Goal: Task Accomplishment & Management: Manage account settings

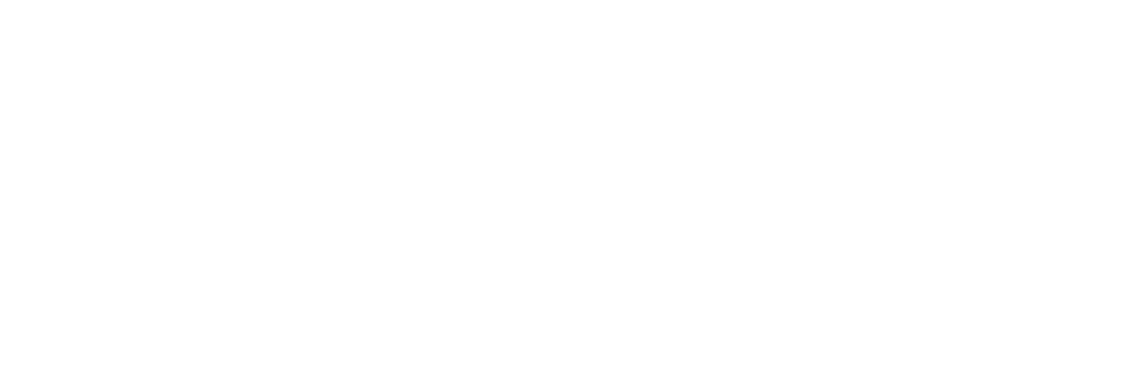
click at [0, 0] on section at bounding box center [568, 142] width 1137 height 284
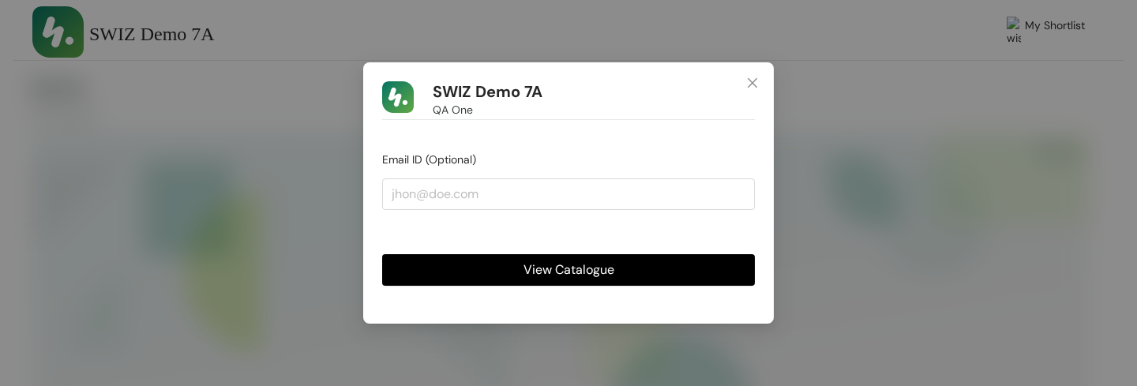
click at [553, 263] on span "View Catalogue" at bounding box center [569, 270] width 91 height 20
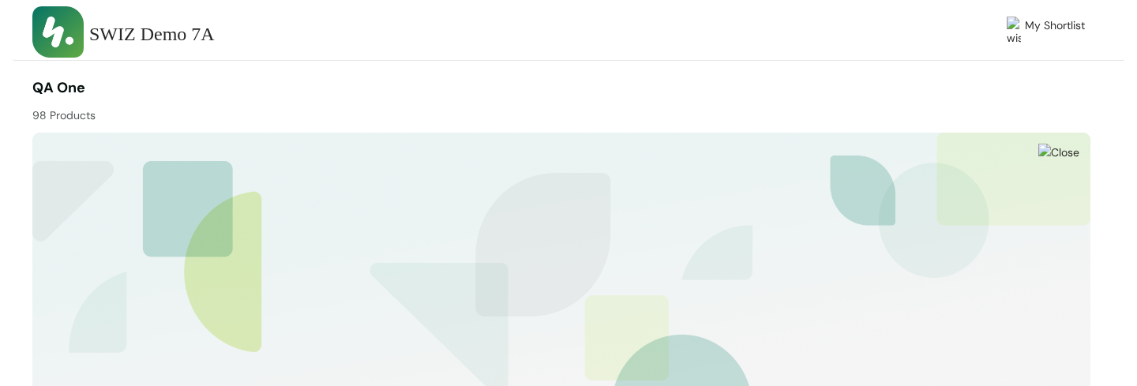
click at [537, 104] on div "98 Products" at bounding box center [297, 111] width 530 height 25
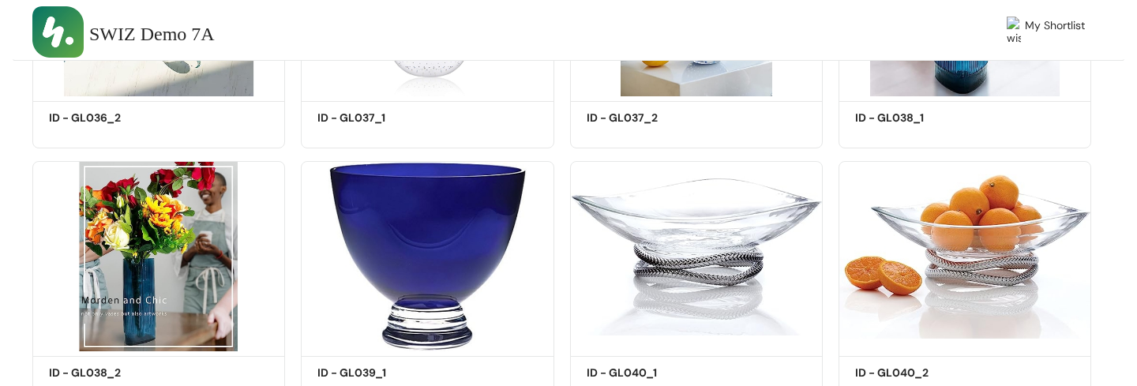
scroll to position [610, 0]
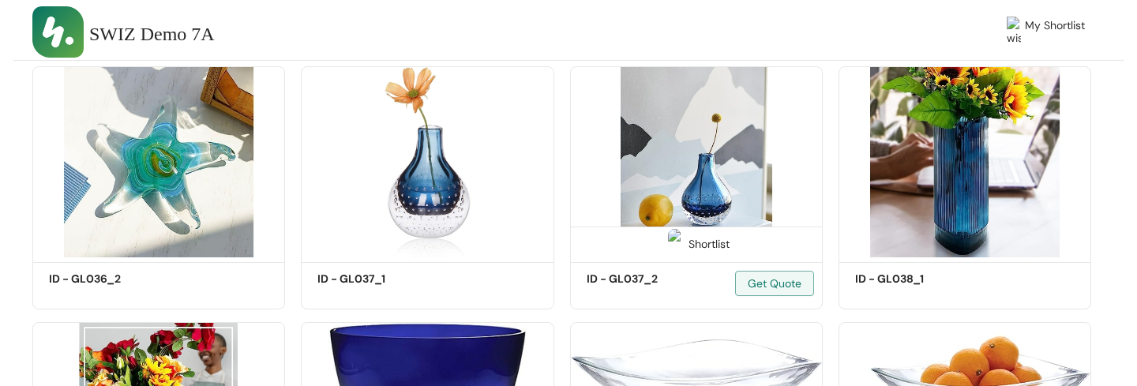
click at [709, 245] on div "Shortlist" at bounding box center [696, 242] width 66 height 15
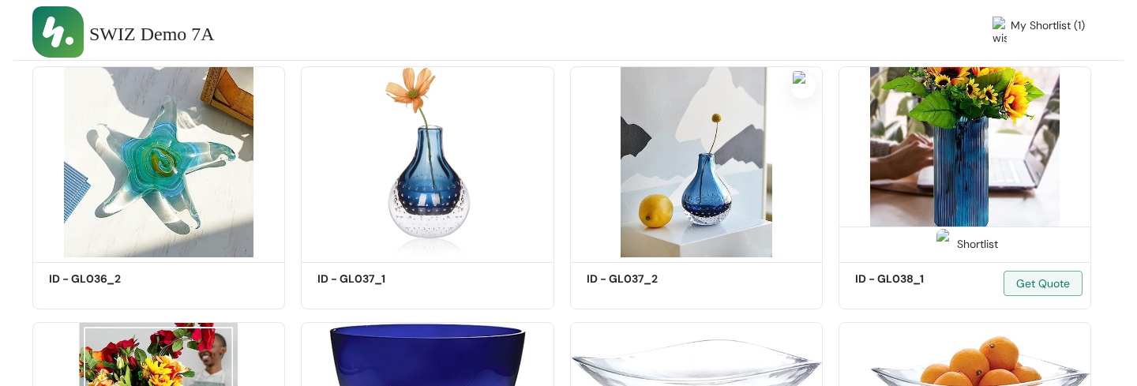
click at [959, 242] on div "Shortlist" at bounding box center [965, 242] width 66 height 15
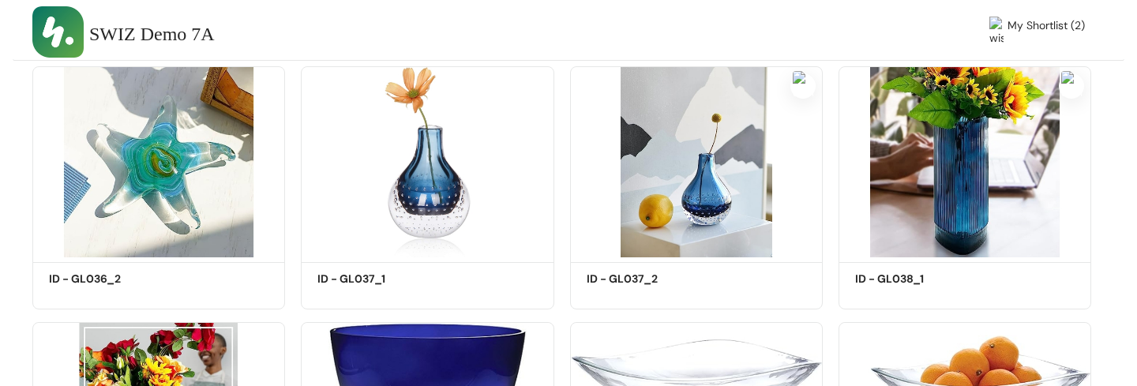
click at [1042, 30] on span "My Shortlist (2)" at bounding box center [1046, 32] width 77 height 30
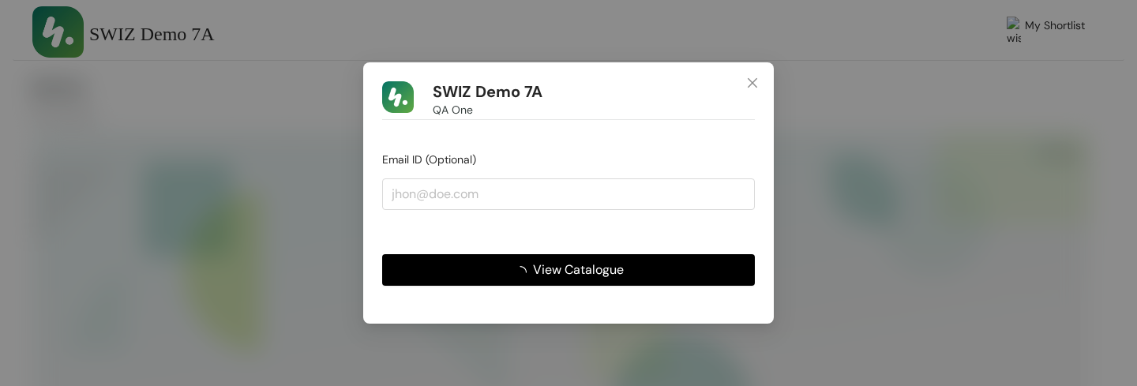
click at [670, 272] on button "View Catalogue" at bounding box center [568, 270] width 373 height 32
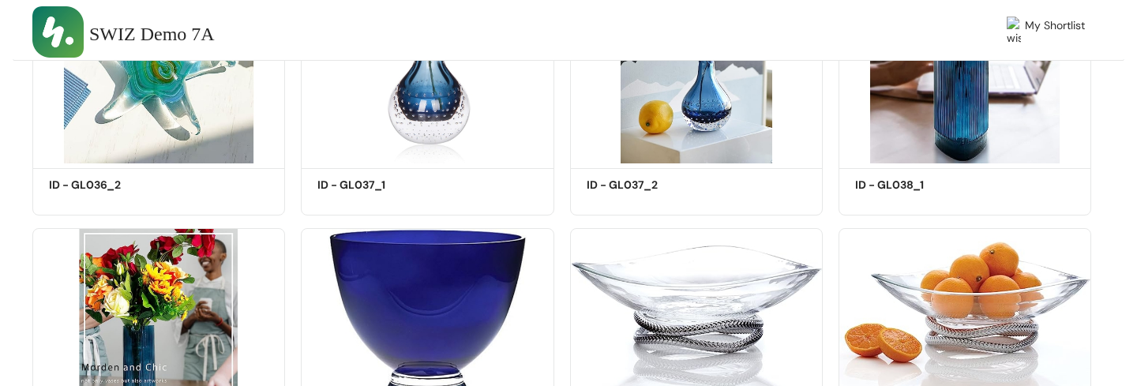
scroll to position [889, 0]
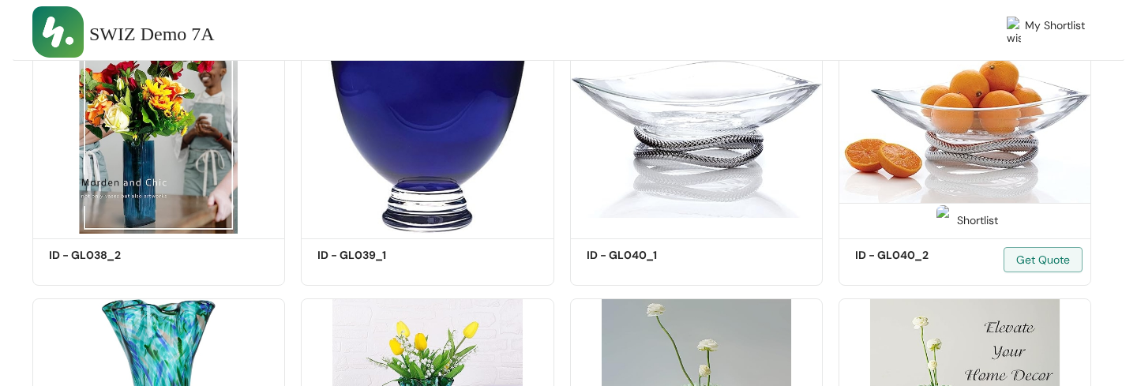
drag, startPoint x: 713, startPoint y: 223, endPoint x: 980, endPoint y: 223, distance: 266.9
click at [0, 0] on div "Shortlist" at bounding box center [0, 0] width 0 height 0
click at [973, 220] on div "Shortlist" at bounding box center [965, 219] width 66 height 15
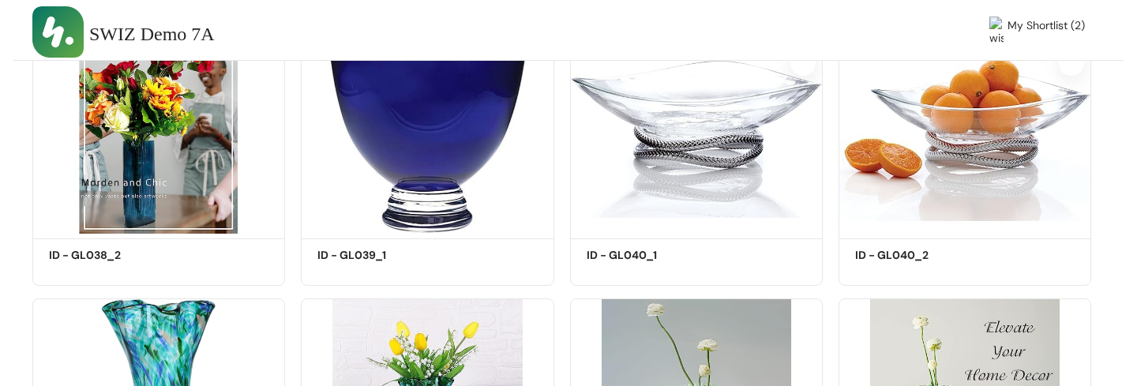
click at [1040, 31] on span "My Shortlist (2)" at bounding box center [1046, 32] width 77 height 30
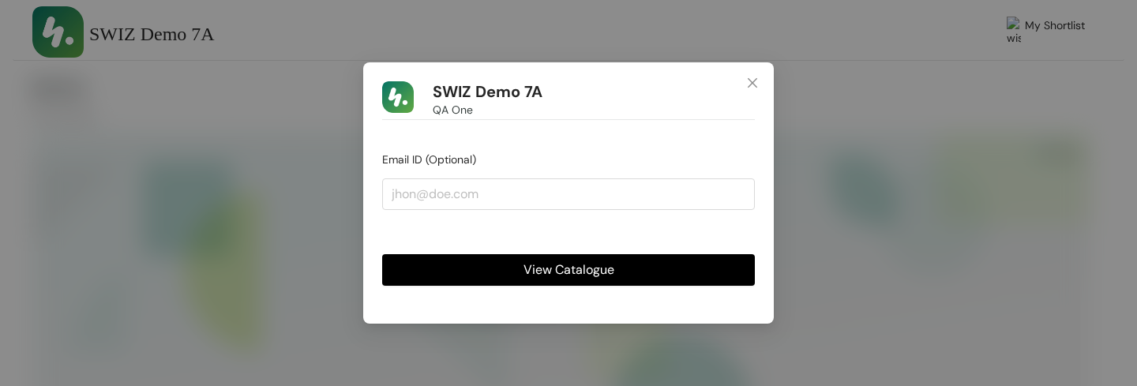
click at [543, 268] on span "View Catalogue" at bounding box center [569, 270] width 91 height 20
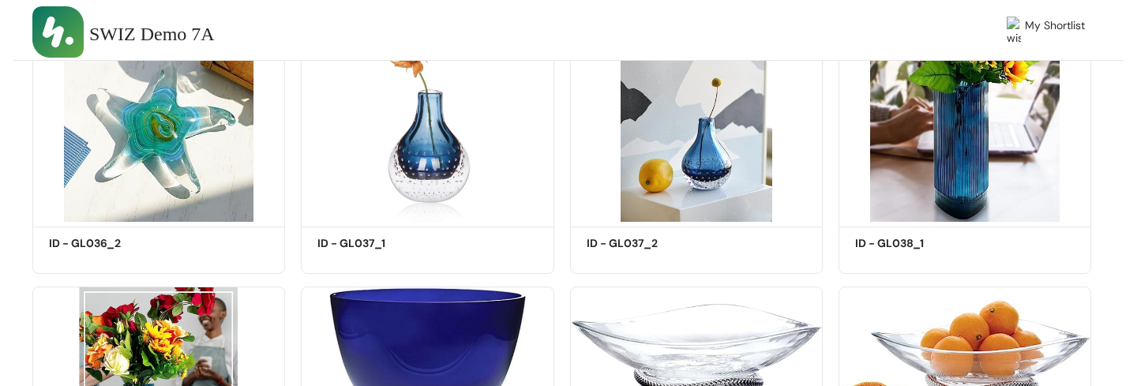
scroll to position [644, 0]
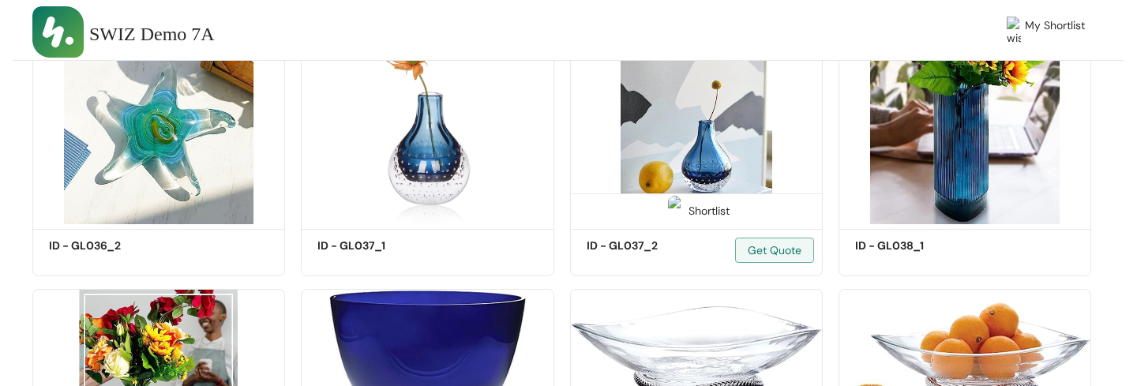
click at [708, 214] on div "Shortlist" at bounding box center [696, 209] width 66 height 15
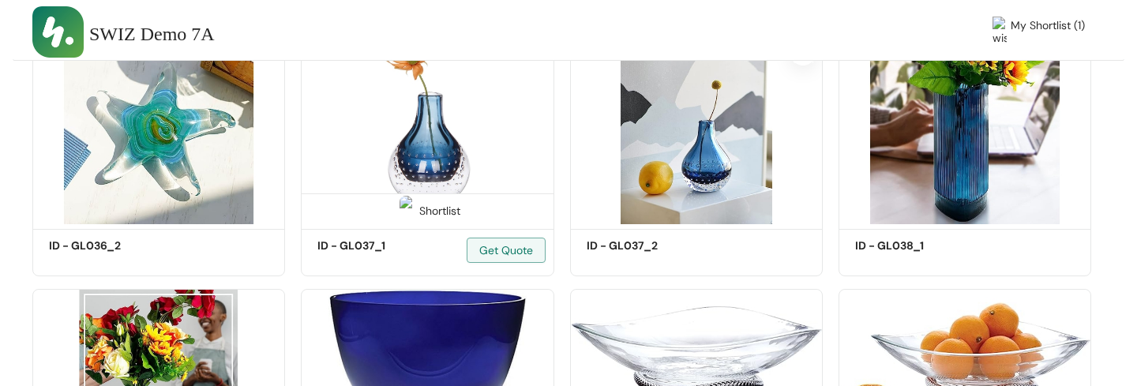
click at [415, 208] on span at bounding box center [406, 214] width 25 height 25
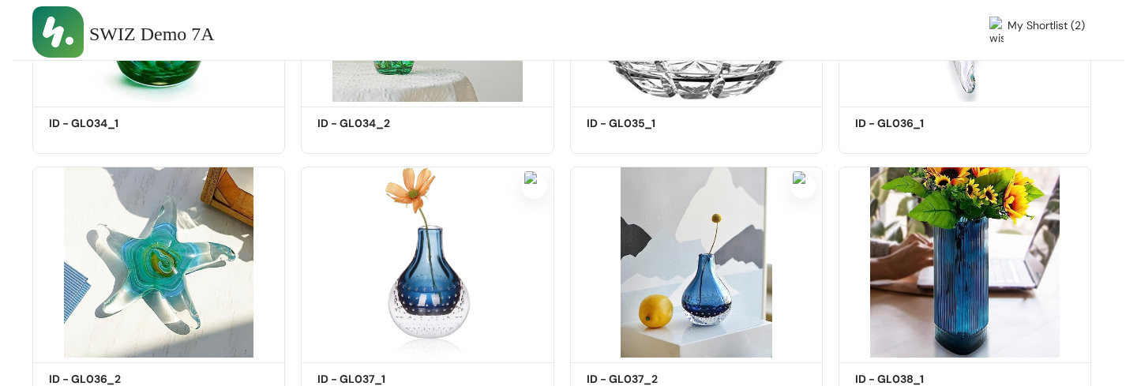
scroll to position [244, 0]
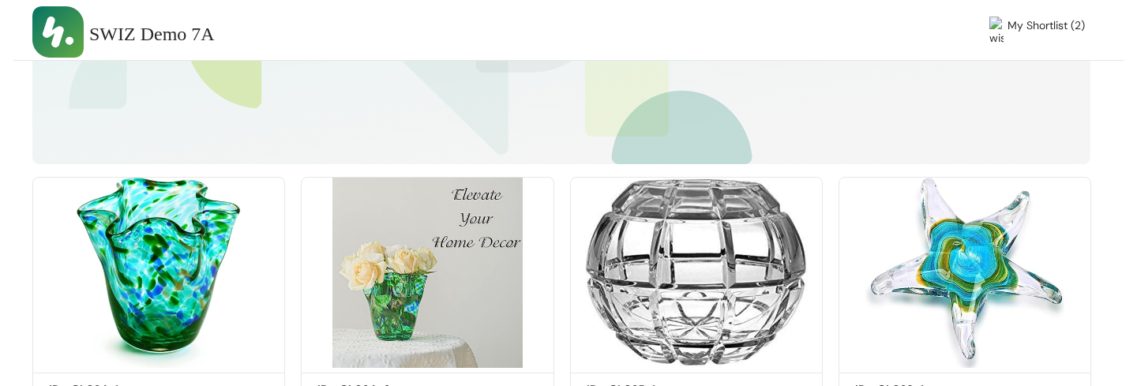
click at [1050, 21] on div "SWIZ Demo 7A My Shortlist (2)" at bounding box center [558, 34] width 1053 height 69
click at [1053, 28] on span "My Shortlist (2)" at bounding box center [1046, 32] width 77 height 30
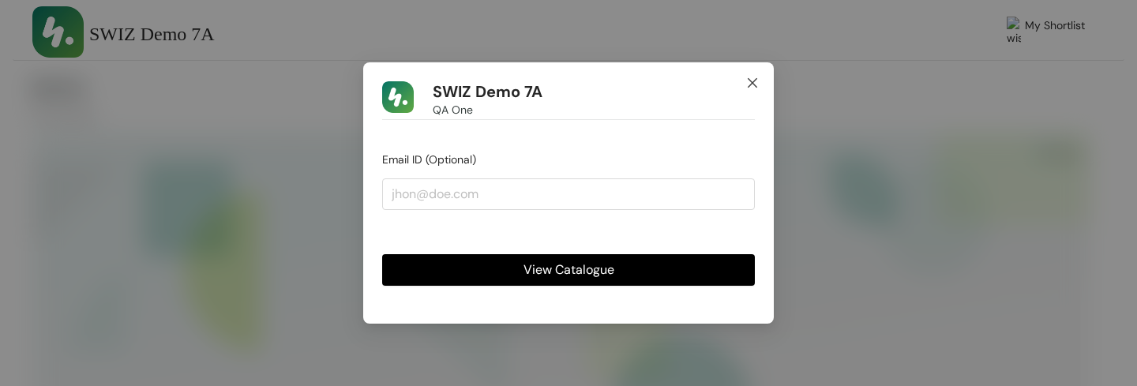
click at [757, 81] on icon "close" at bounding box center [752, 83] width 13 height 13
click at [554, 276] on span "View Catalogue" at bounding box center [569, 270] width 91 height 20
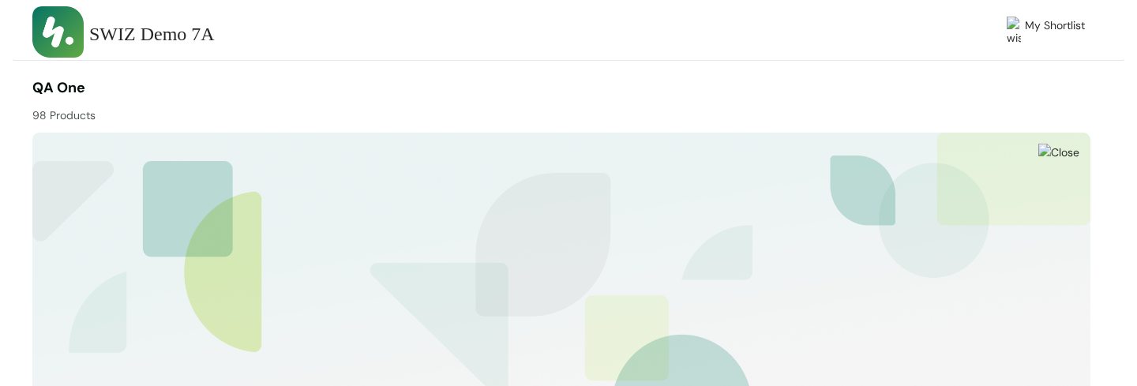
click at [73, 106] on div "98 Products" at bounding box center [297, 111] width 530 height 25
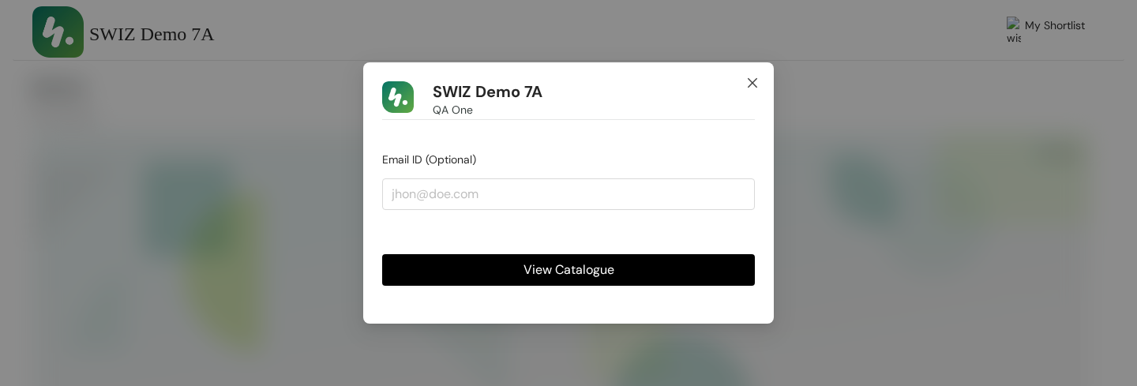
click at [751, 87] on icon "close" at bounding box center [752, 83] width 13 height 13
click at [533, 278] on span "View Catalogue" at bounding box center [569, 270] width 91 height 20
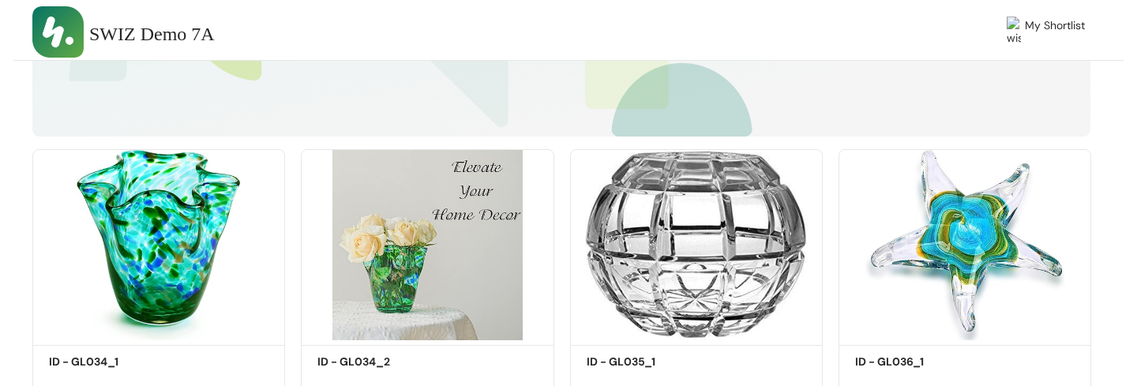
scroll to position [274, 0]
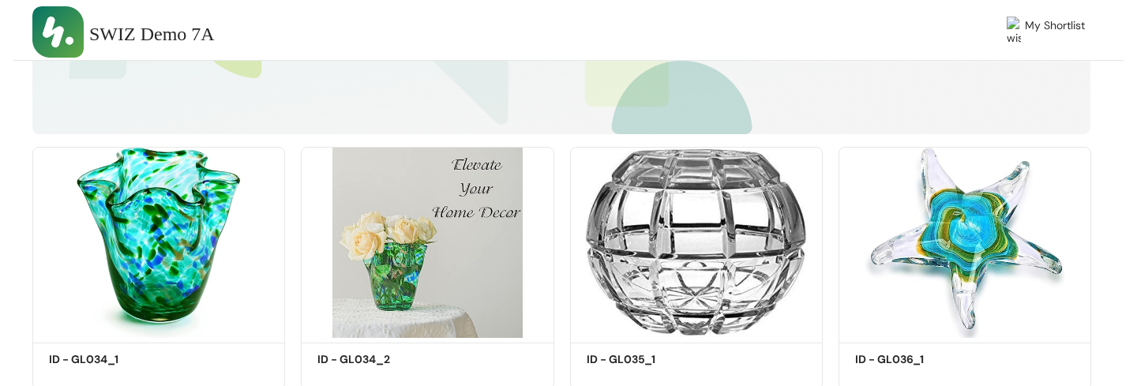
click at [201, 30] on span "SWIZ Demo 7A" at bounding box center [152, 35] width 126 height 30
click at [309, 22] on div "SWIZ Demo 7A" at bounding box center [286, 35] width 395 height 30
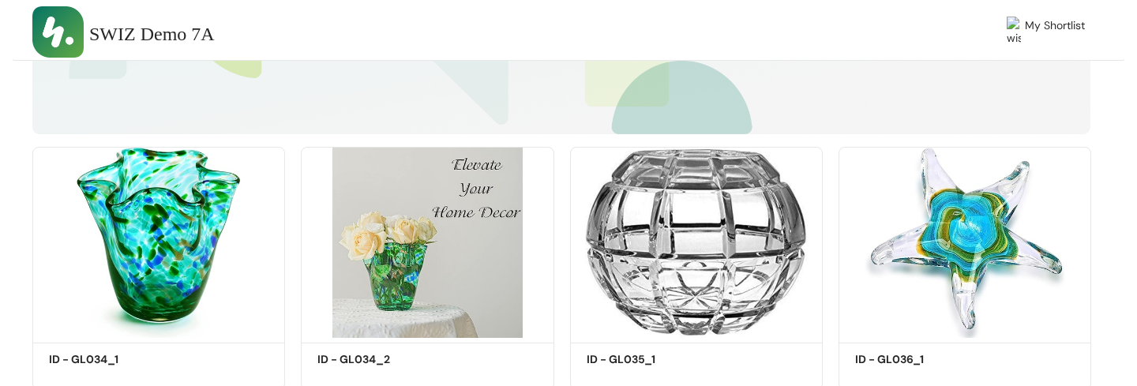
click at [309, 22] on div "SWIZ Demo 7A" at bounding box center [286, 35] width 395 height 30
click at [204, 33] on span "SWIZ Demo 7A" at bounding box center [152, 35] width 126 height 30
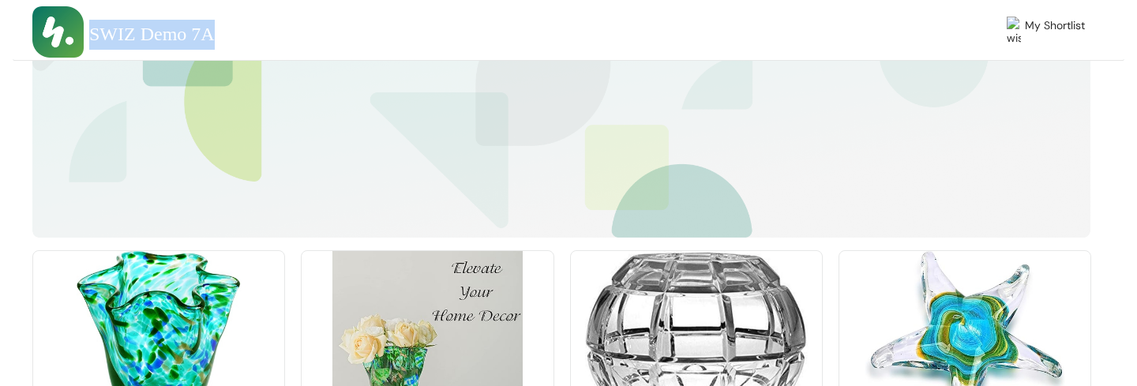
scroll to position [169, 0]
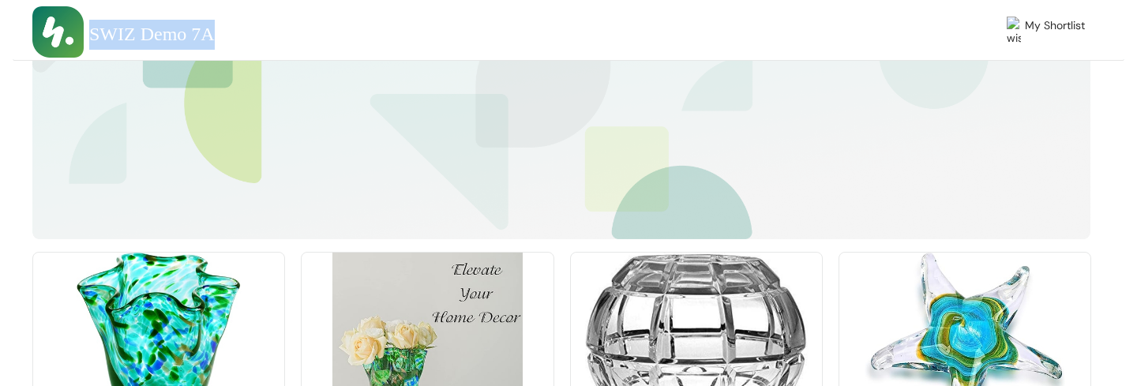
click at [191, 39] on span "SWIZ Demo 7A" at bounding box center [152, 35] width 126 height 30
click at [257, 38] on div "SWIZ Demo 7A" at bounding box center [286, 35] width 395 height 30
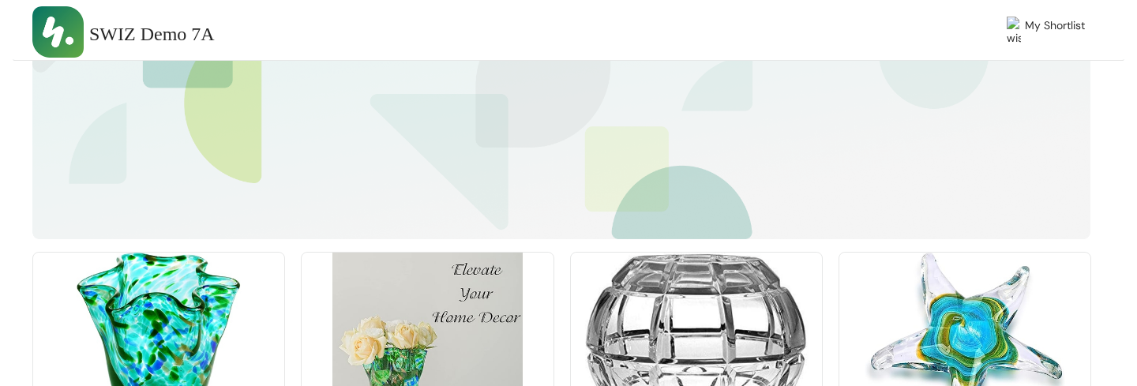
click at [257, 38] on div "SWIZ Demo 7A" at bounding box center [286, 35] width 395 height 30
click at [193, 37] on span "SWIZ Demo 7A" at bounding box center [152, 35] width 126 height 30
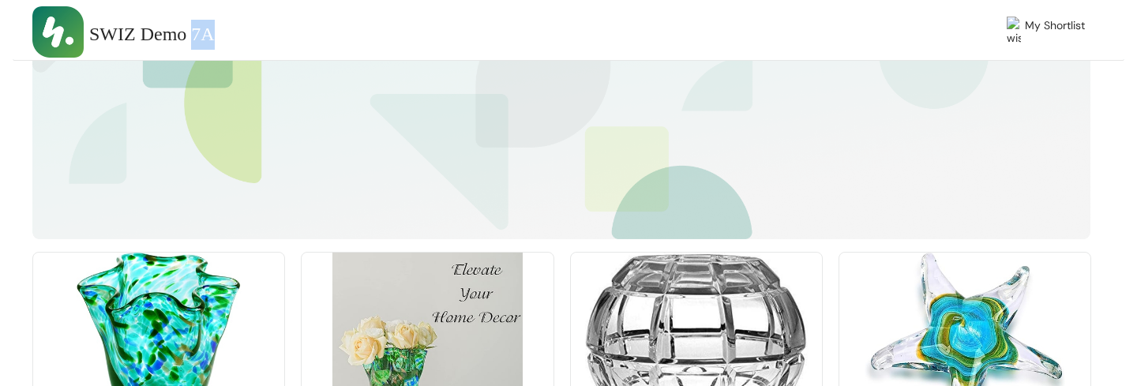
click at [193, 37] on span "SWIZ Demo 7A" at bounding box center [152, 35] width 126 height 30
click at [261, 33] on div "SWIZ Demo 7A" at bounding box center [286, 35] width 395 height 30
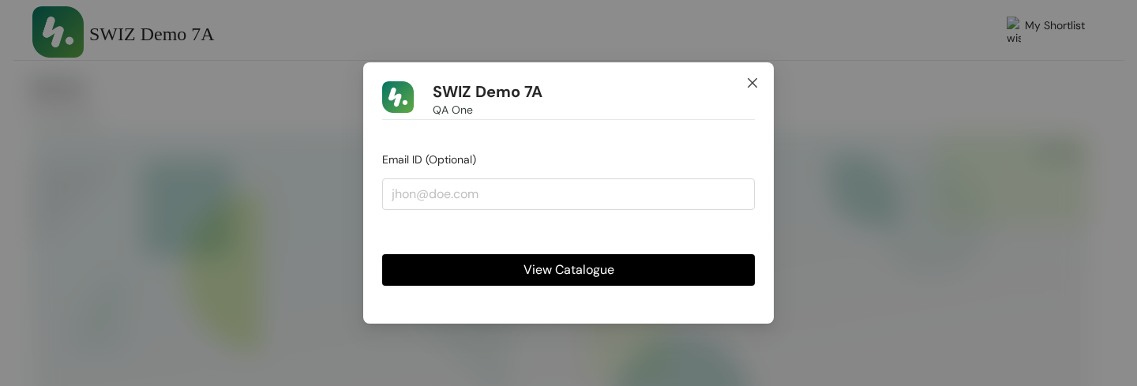
click at [753, 82] on icon "close" at bounding box center [752, 82] width 9 height 9
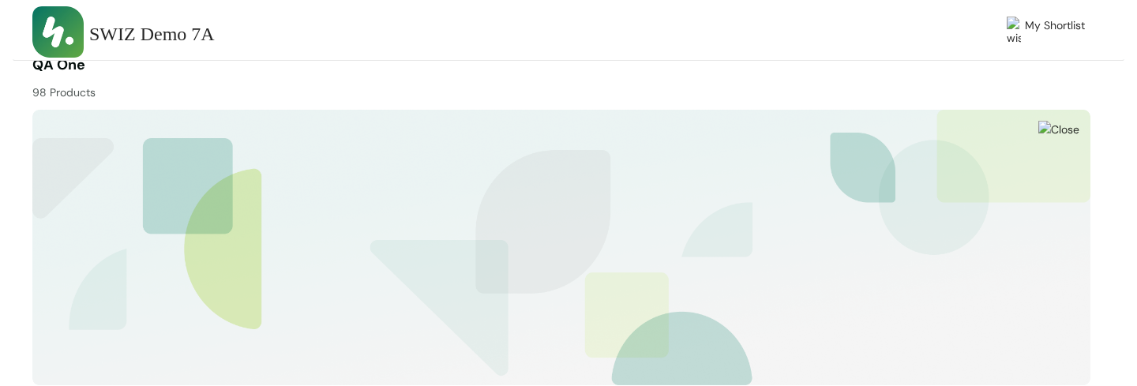
scroll to position [25, 0]
click at [1072, 131] on img at bounding box center [1058, 126] width 41 height 17
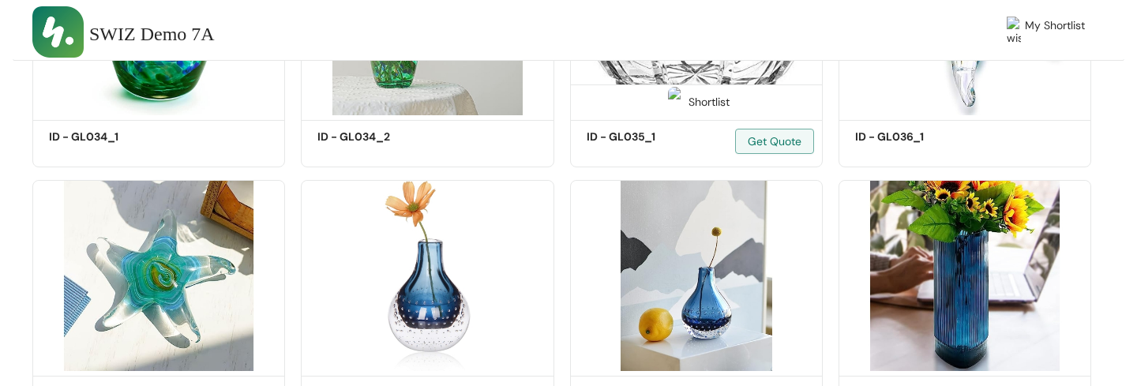
scroll to position [214, 0]
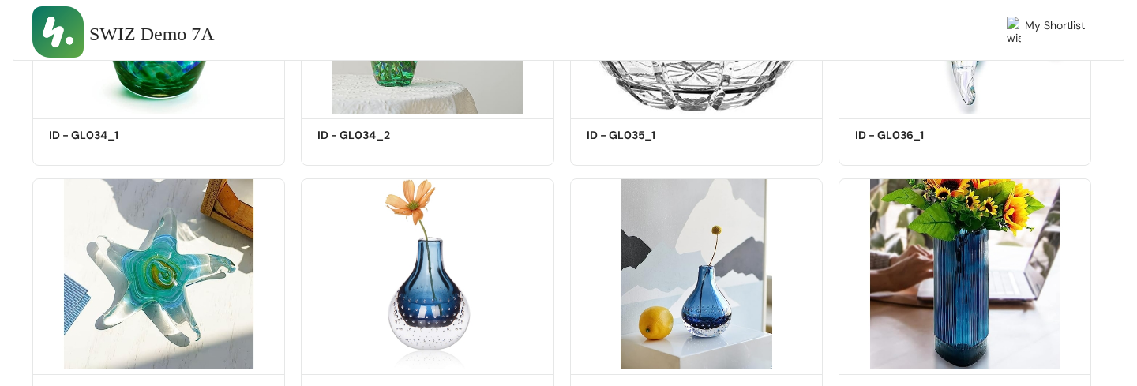
click at [212, 29] on span "SWIZ Demo 7A" at bounding box center [152, 35] width 126 height 30
click at [267, 25] on div "SWIZ Demo 7A" at bounding box center [286, 35] width 395 height 30
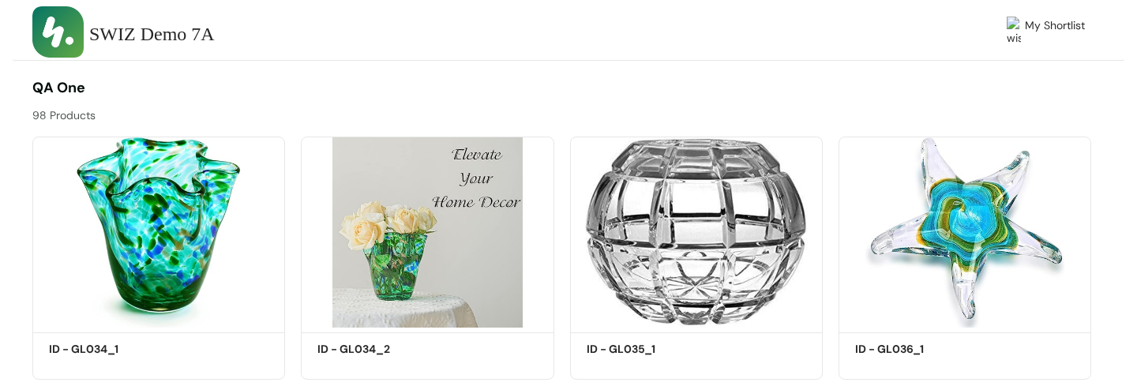
click at [77, 118] on div "98 Products" at bounding box center [297, 111] width 530 height 25
click at [112, 115] on div "98 Products" at bounding box center [297, 111] width 530 height 25
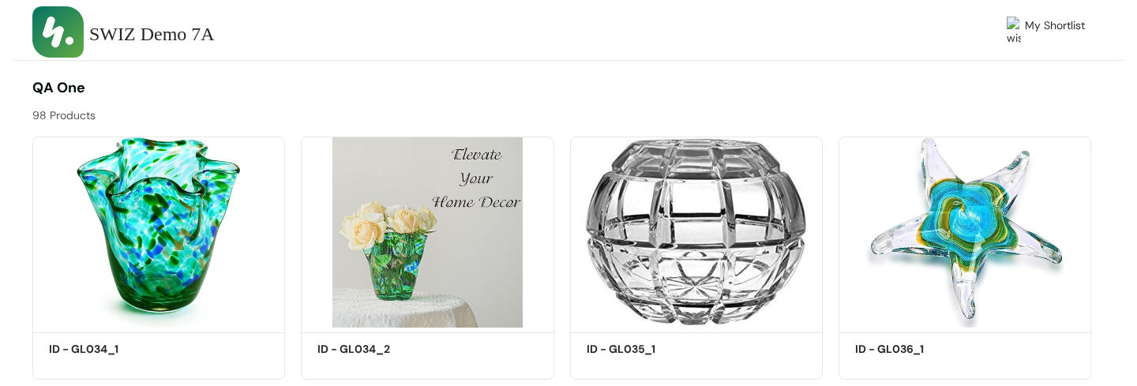
click at [66, 84] on span "QA One" at bounding box center [58, 87] width 53 height 19
click at [81, 120] on div "98 Products" at bounding box center [297, 111] width 530 height 25
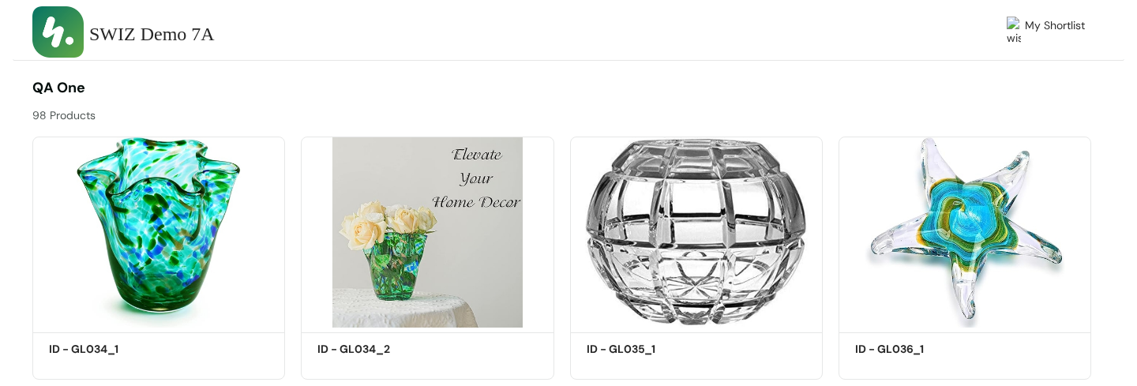
click at [81, 120] on div "98 Products" at bounding box center [297, 111] width 530 height 25
click at [108, 120] on div "98 Products" at bounding box center [297, 111] width 530 height 25
click at [93, 107] on div "98 Products" at bounding box center [297, 111] width 530 height 25
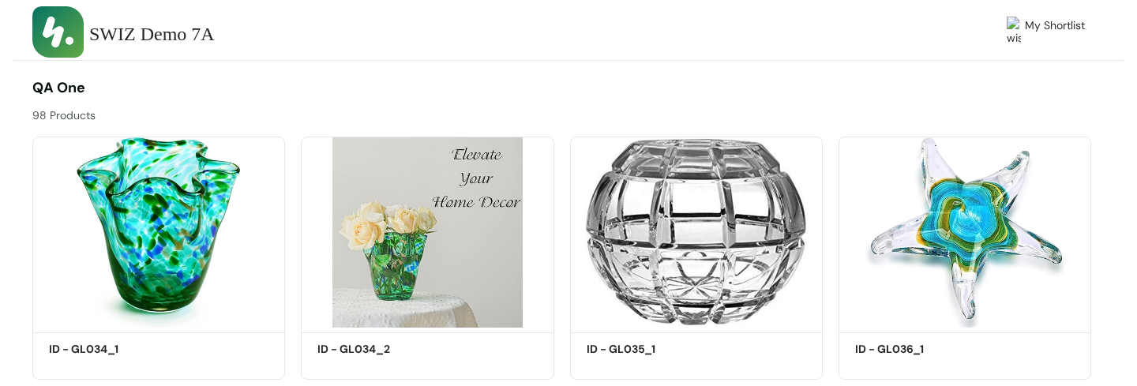
click at [93, 107] on div "98 Products" at bounding box center [297, 111] width 530 height 25
click at [219, 114] on div "98 Products" at bounding box center [297, 111] width 530 height 25
click at [69, 97] on div "QA One 98 Products" at bounding box center [297, 100] width 530 height 47
click at [72, 92] on span "QA One" at bounding box center [58, 87] width 53 height 19
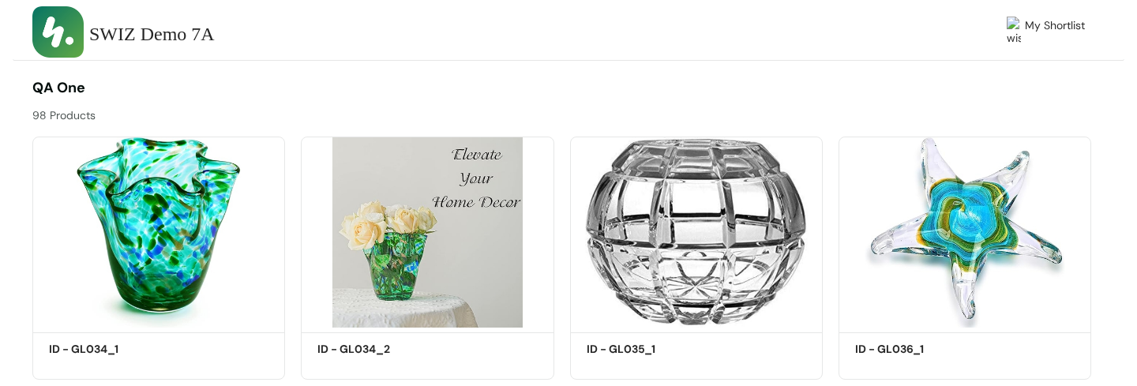
click at [72, 92] on span "QA One" at bounding box center [58, 87] width 53 height 19
click at [73, 112] on div "98 Products" at bounding box center [297, 111] width 530 height 25
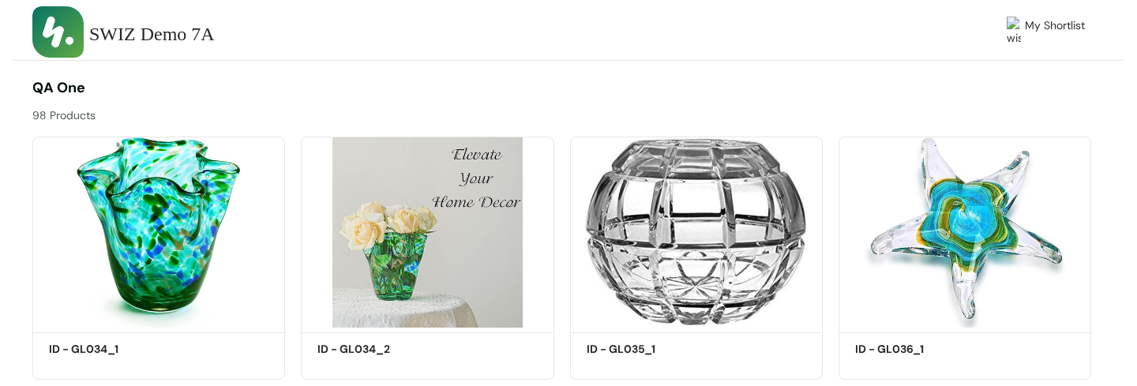
click at [73, 112] on div "98 Products" at bounding box center [297, 111] width 530 height 25
click at [107, 115] on div "98 Products" at bounding box center [297, 111] width 530 height 25
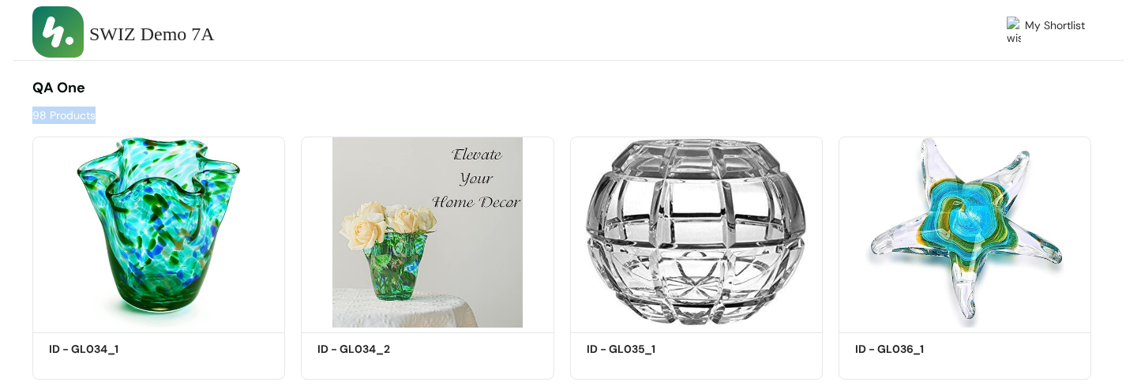
click at [73, 114] on div "98 Products" at bounding box center [297, 111] width 530 height 25
click at [137, 107] on div "98 Products" at bounding box center [297, 111] width 530 height 25
click at [54, 111] on div "98 Products" at bounding box center [297, 111] width 530 height 25
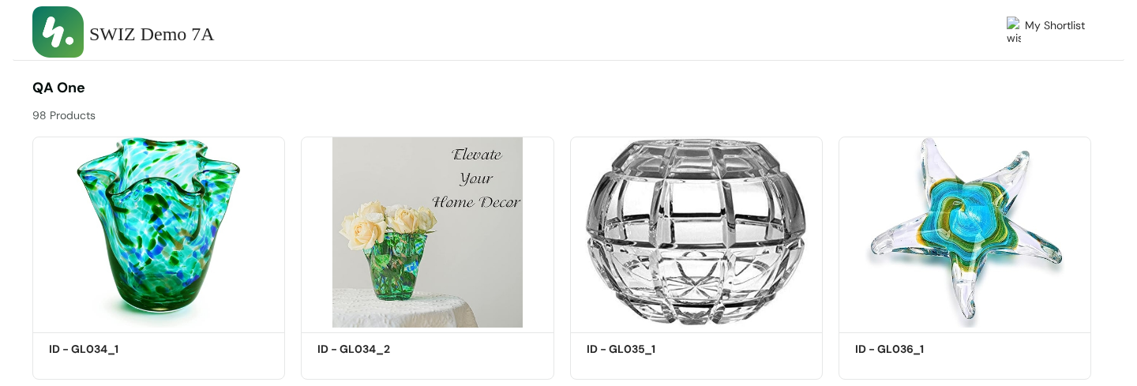
click at [54, 111] on div "98 Products" at bounding box center [297, 111] width 530 height 25
click at [96, 111] on div "98 Products" at bounding box center [297, 111] width 530 height 25
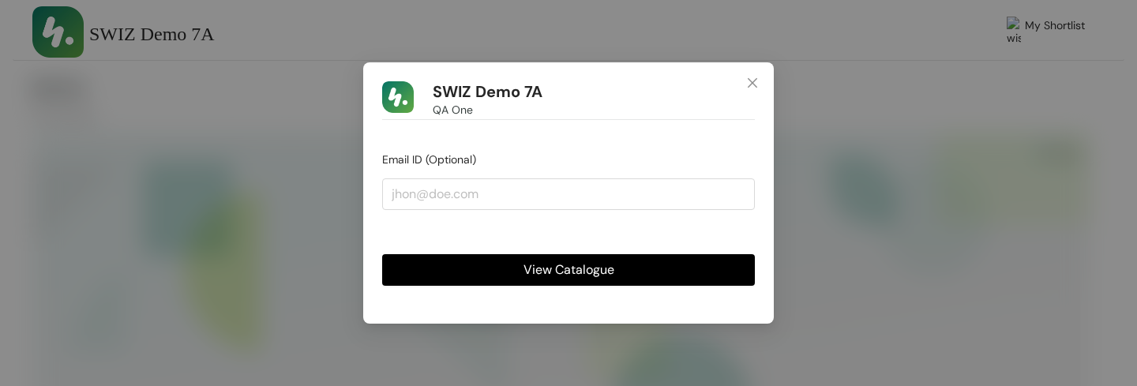
click at [546, 268] on span "View Catalogue" at bounding box center [569, 270] width 91 height 20
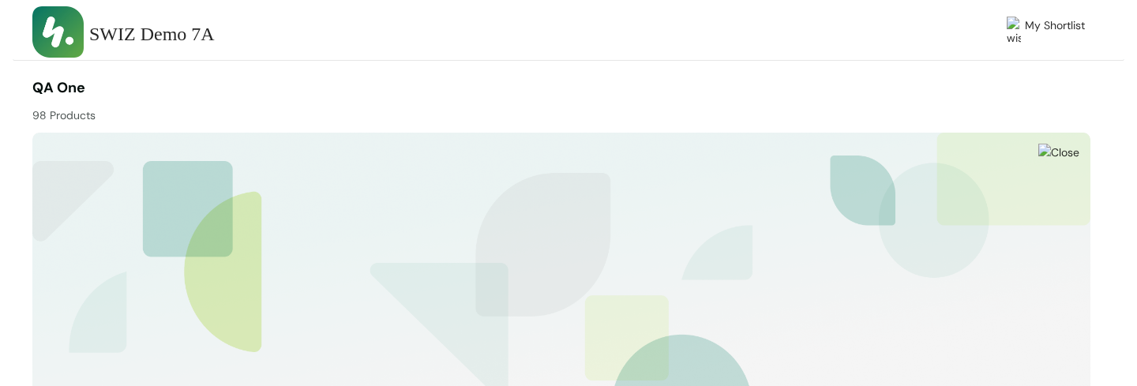
click at [75, 114] on div "98 Products" at bounding box center [297, 111] width 530 height 25
click at [68, 94] on span "QA One" at bounding box center [58, 87] width 53 height 19
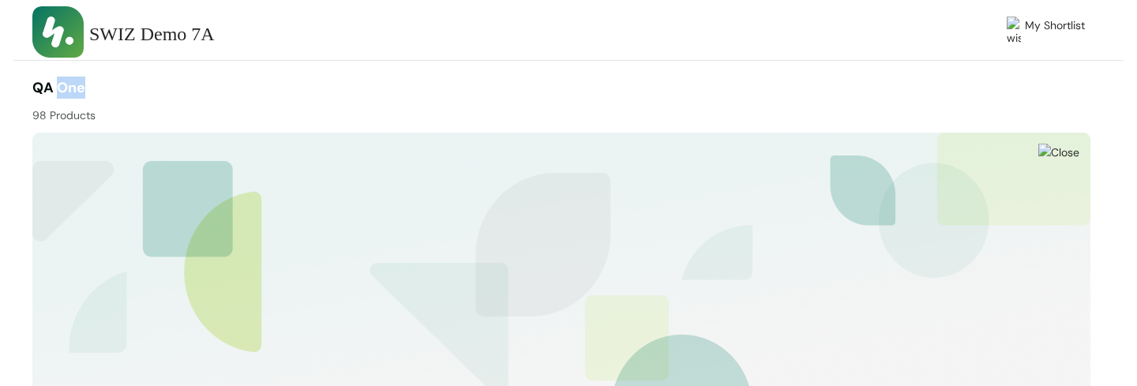
click at [68, 94] on span "QA One" at bounding box center [58, 87] width 53 height 19
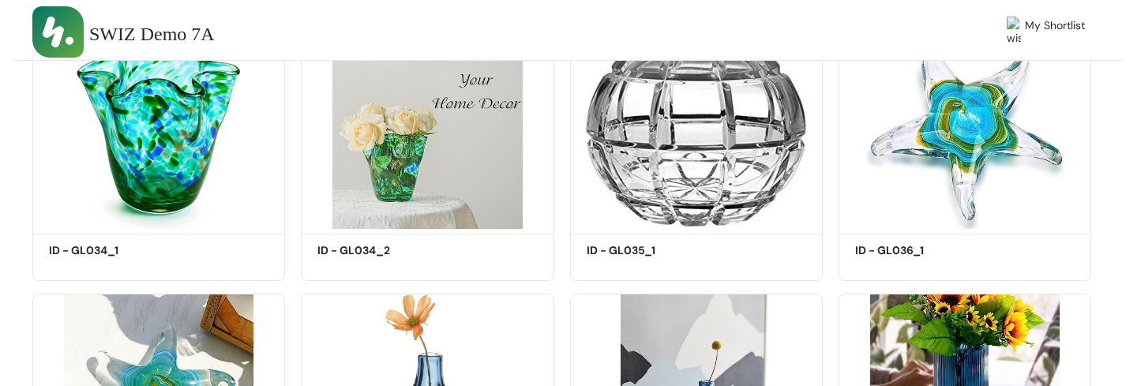
scroll to position [386, 0]
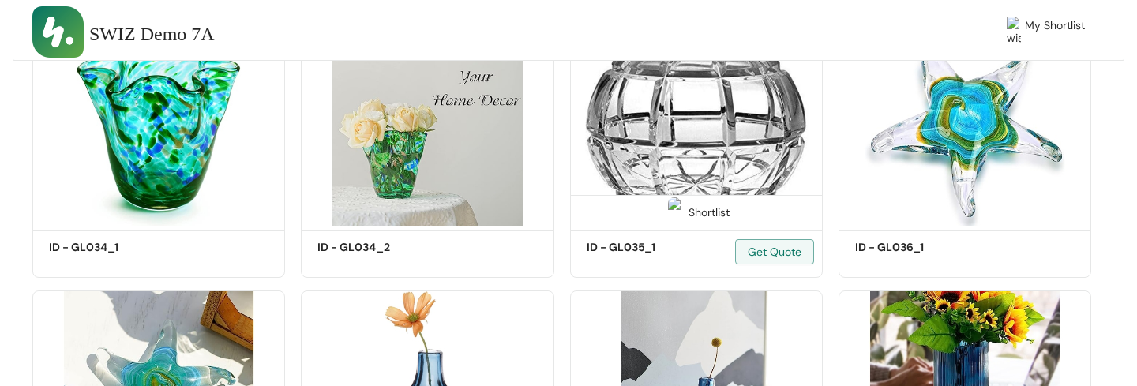
click at [718, 220] on div "Shortlist" at bounding box center [696, 211] width 251 height 32
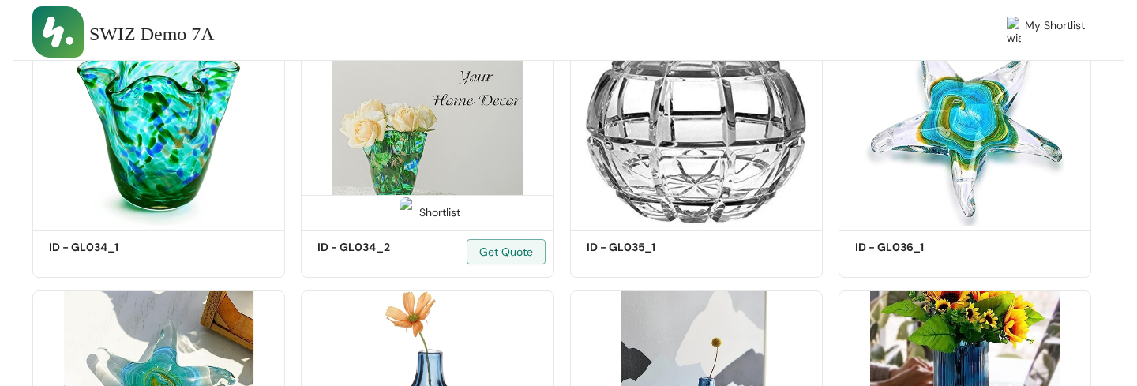
click at [419, 220] on div "Shortlist" at bounding box center [427, 211] width 251 height 32
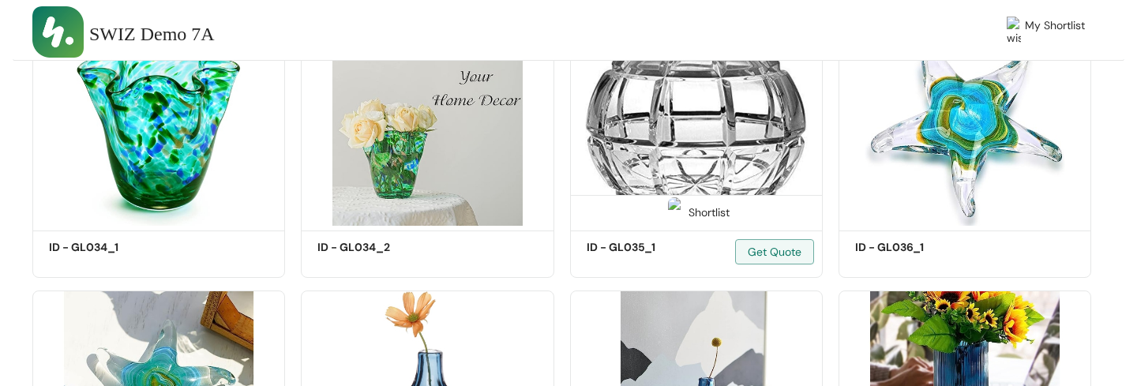
click at [680, 213] on img at bounding box center [675, 212] width 15 height 30
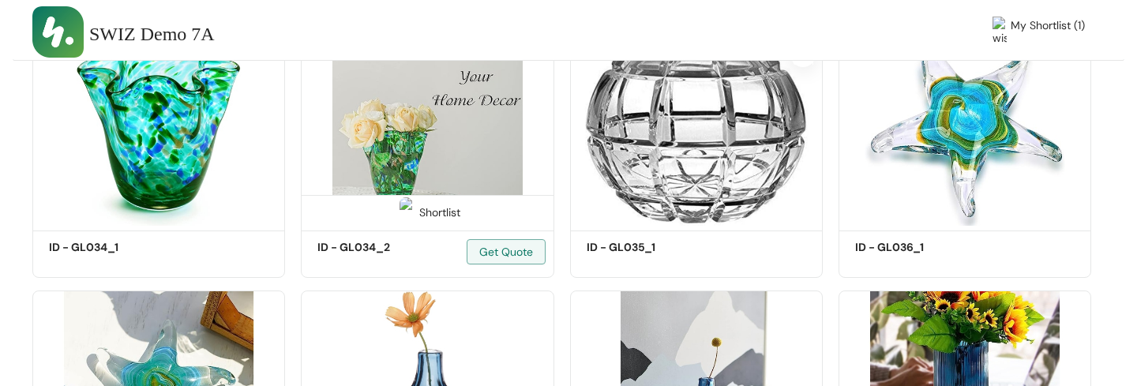
click at [412, 205] on div "Shortlist" at bounding box center [427, 211] width 66 height 15
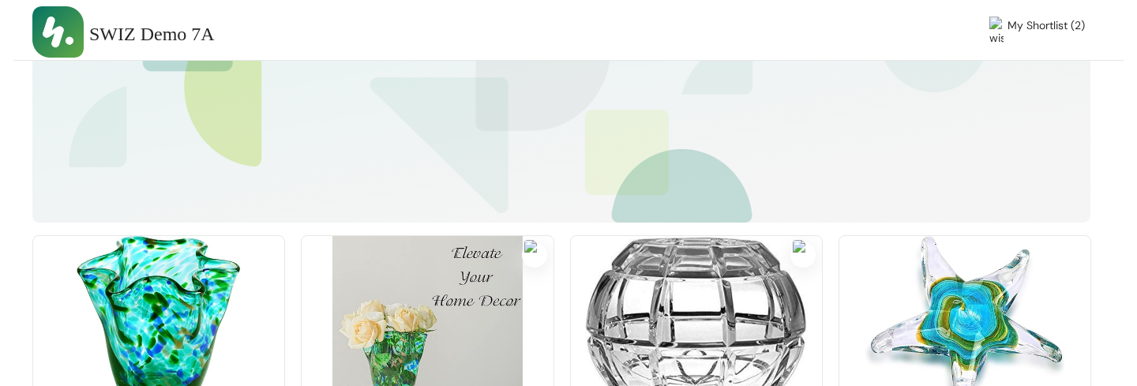
scroll to position [0, 0]
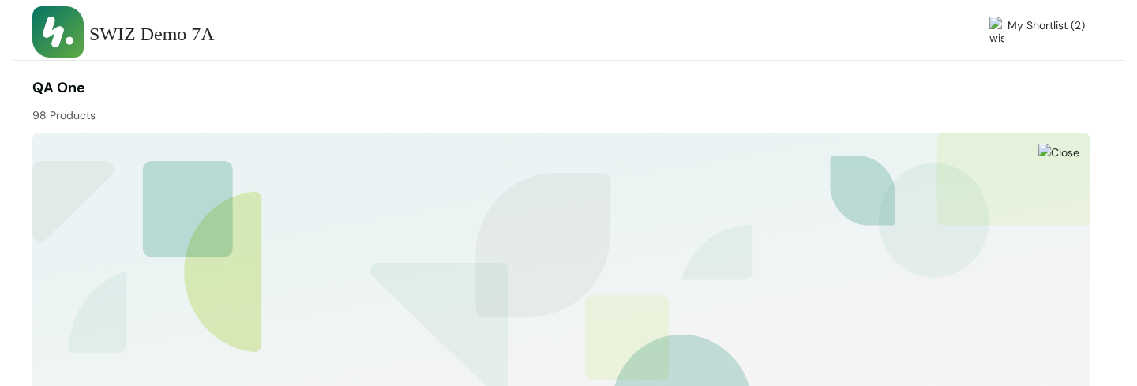
click at [1041, 37] on span "My Shortlist (2)" at bounding box center [1046, 32] width 77 height 30
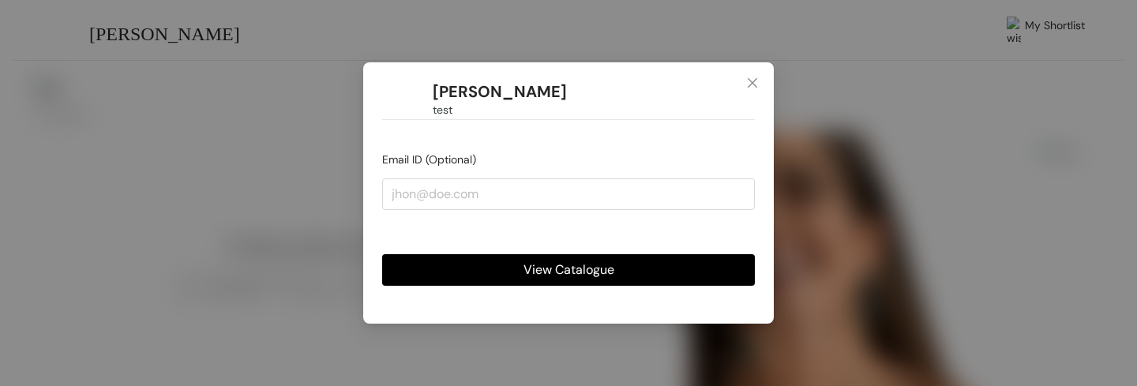
click at [524, 276] on span "View Catalogue" at bounding box center [569, 270] width 91 height 20
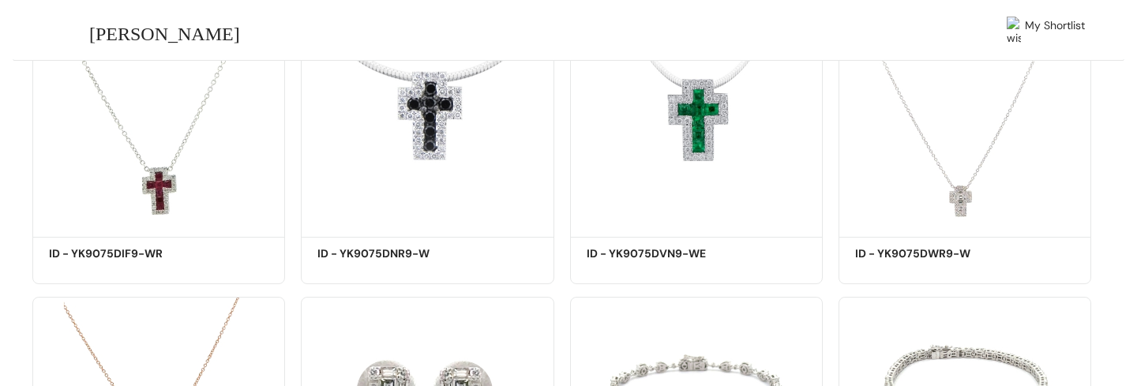
scroll to position [332, 0]
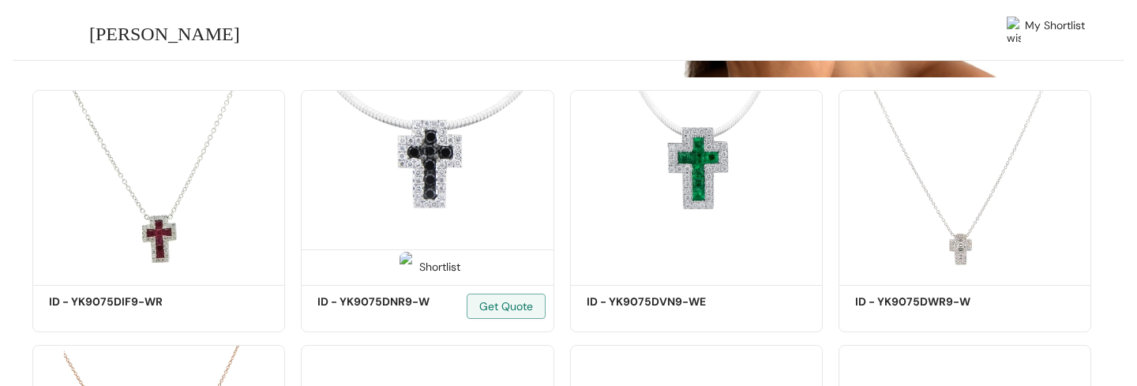
click at [418, 265] on div "Shortlist" at bounding box center [427, 265] width 66 height 15
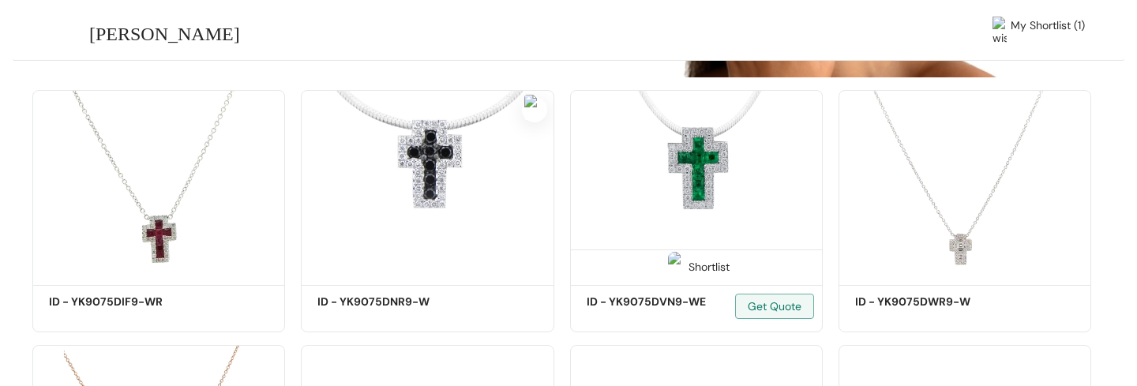
click at [697, 266] on div "Shortlist" at bounding box center [696, 265] width 66 height 15
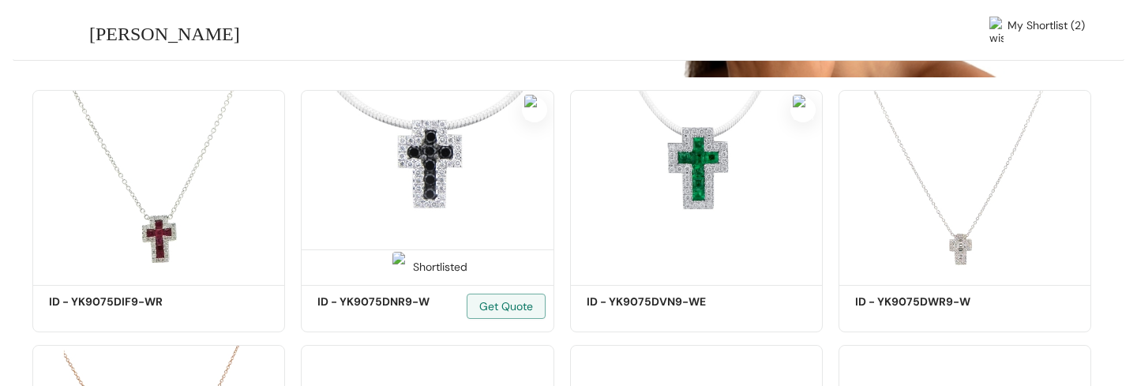
scroll to position [0, 0]
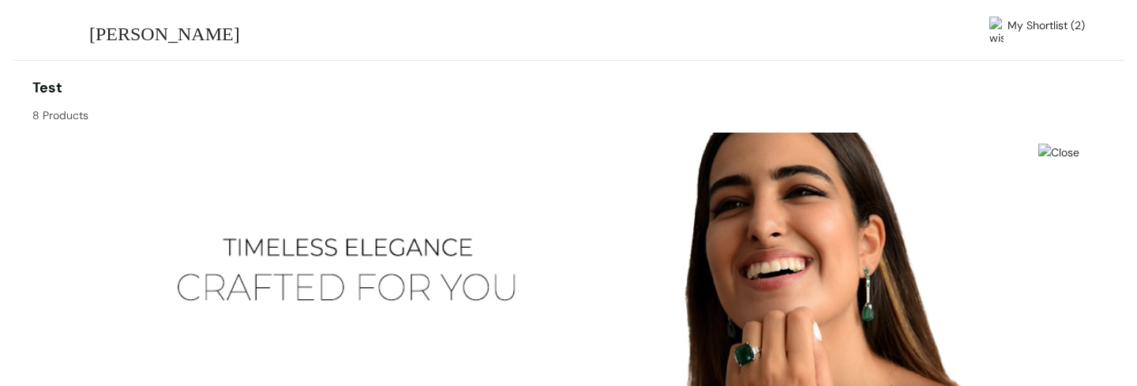
click at [1043, 34] on span "My Shortlist (2)" at bounding box center [1046, 32] width 77 height 30
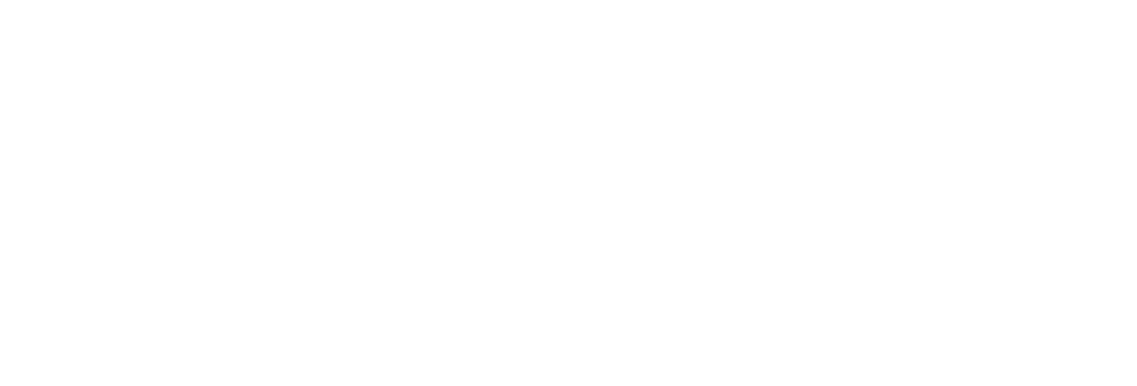
click at [475, 278] on div at bounding box center [569, 142] width 1112 height 284
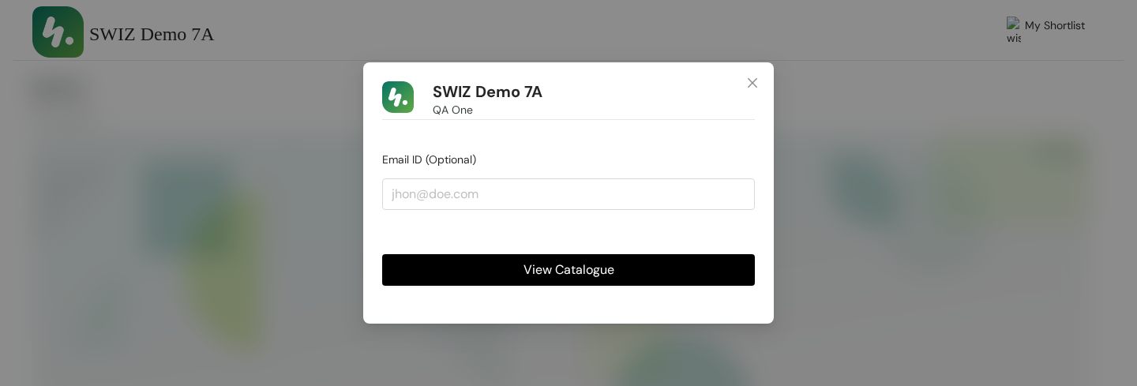
click at [567, 272] on span "View Catalogue" at bounding box center [569, 270] width 91 height 20
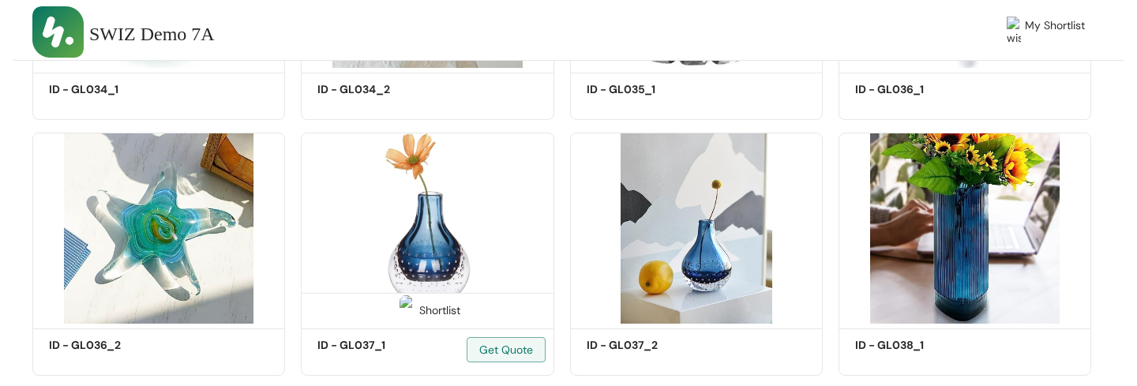
scroll to position [550, 0]
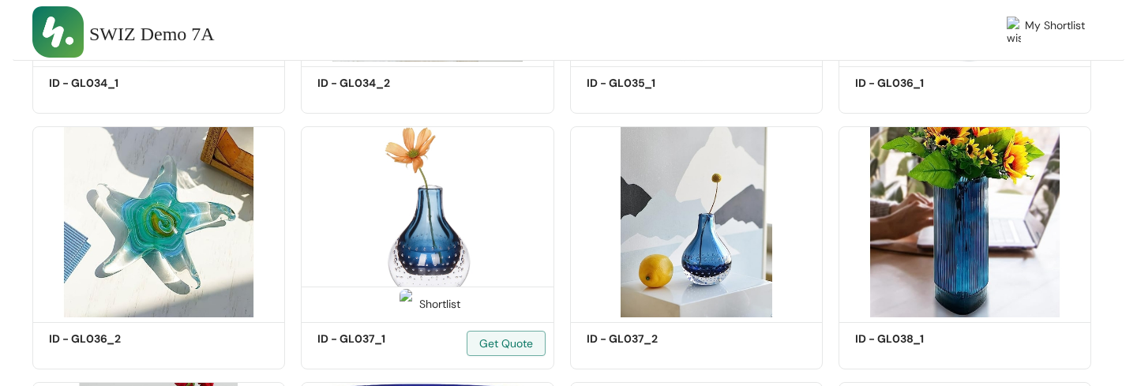
click at [434, 298] on div "Shortlist" at bounding box center [427, 302] width 66 height 15
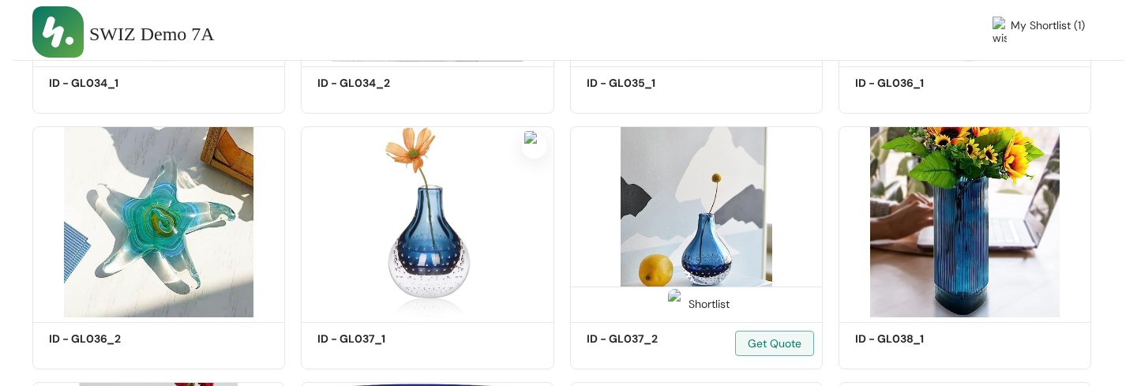
click at [736, 300] on div "Shortlist" at bounding box center [696, 303] width 251 height 32
click at [706, 302] on div "Shortlist" at bounding box center [696, 302] width 66 height 15
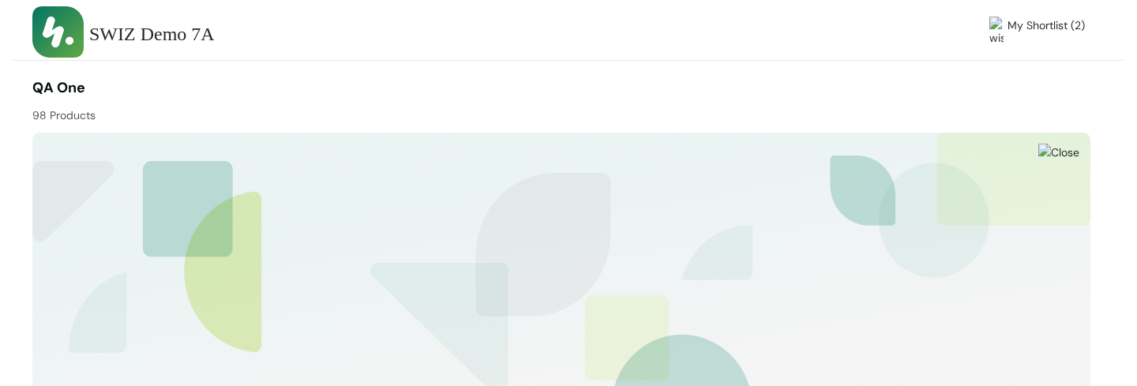
click at [808, 88] on div at bounding box center [827, 100] width 530 height 47
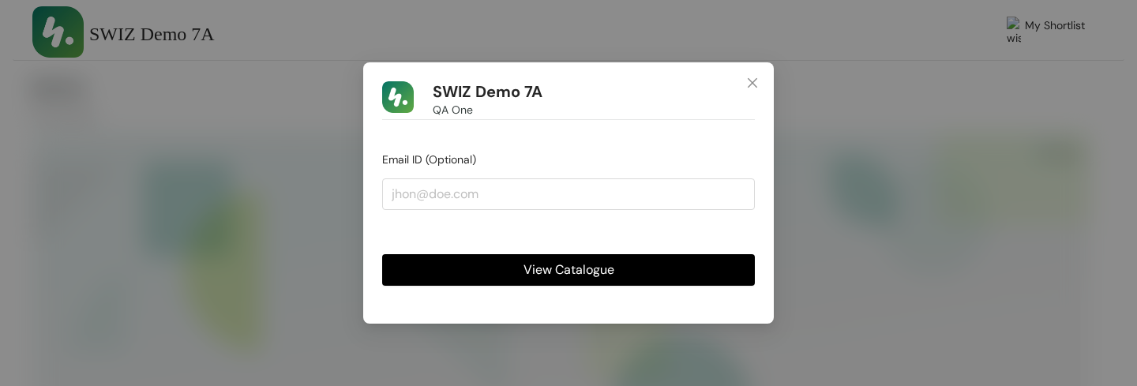
click at [575, 273] on span "View Catalogue" at bounding box center [569, 270] width 91 height 20
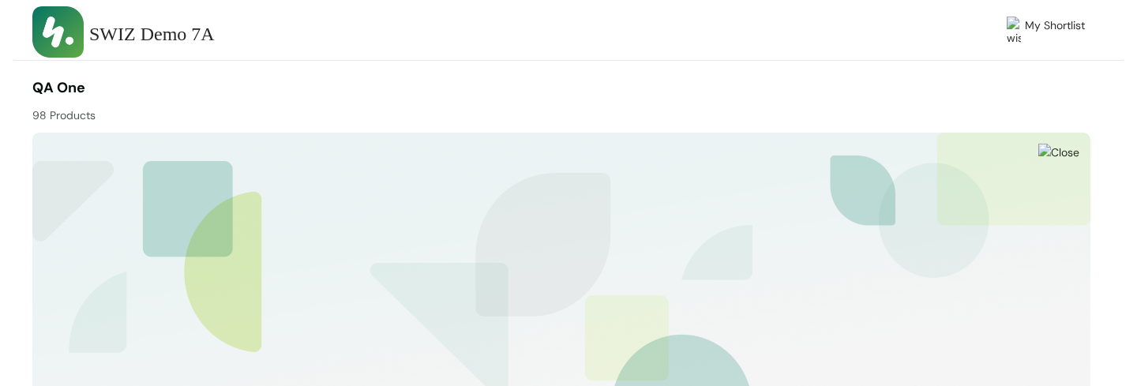
scroll to position [445, 0]
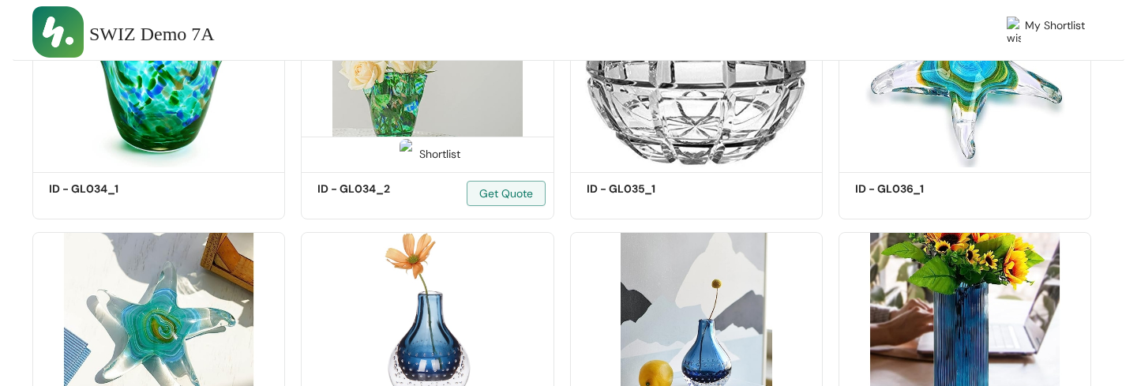
click at [427, 160] on div "Shortlist" at bounding box center [427, 152] width 66 height 15
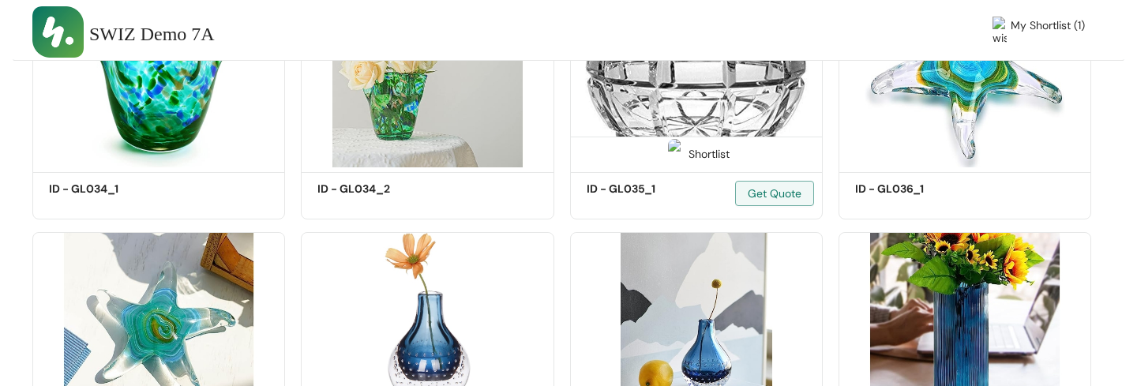
click at [710, 148] on div "Shortlist" at bounding box center [696, 152] width 66 height 15
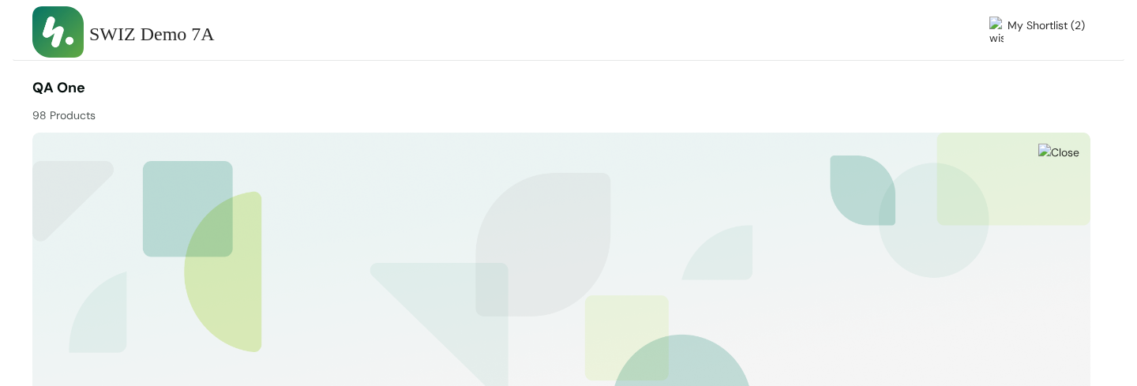
click at [1053, 30] on span "My Shortlist (2)" at bounding box center [1046, 32] width 77 height 30
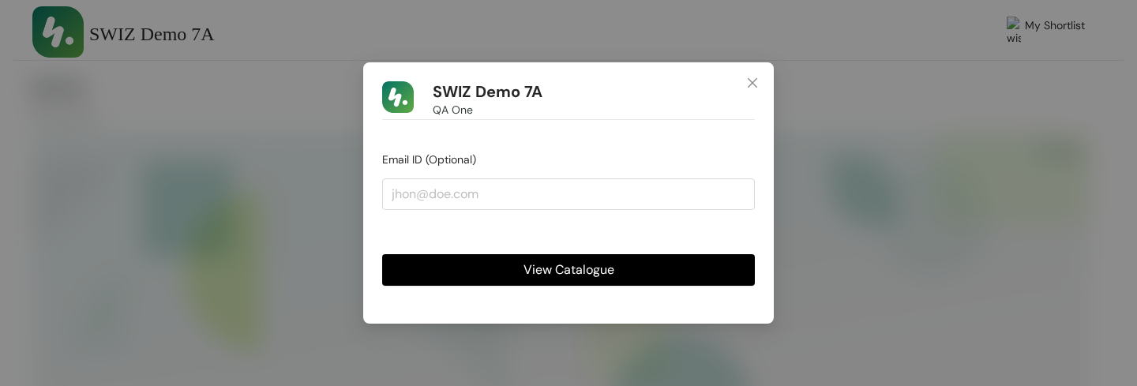
click at [535, 272] on span "View Catalogue" at bounding box center [569, 270] width 91 height 20
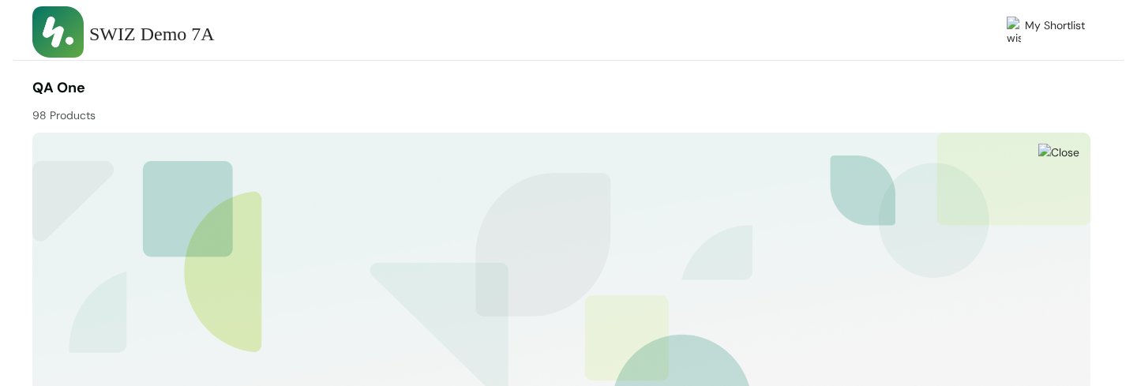
click at [1076, 156] on img at bounding box center [1058, 152] width 41 height 17
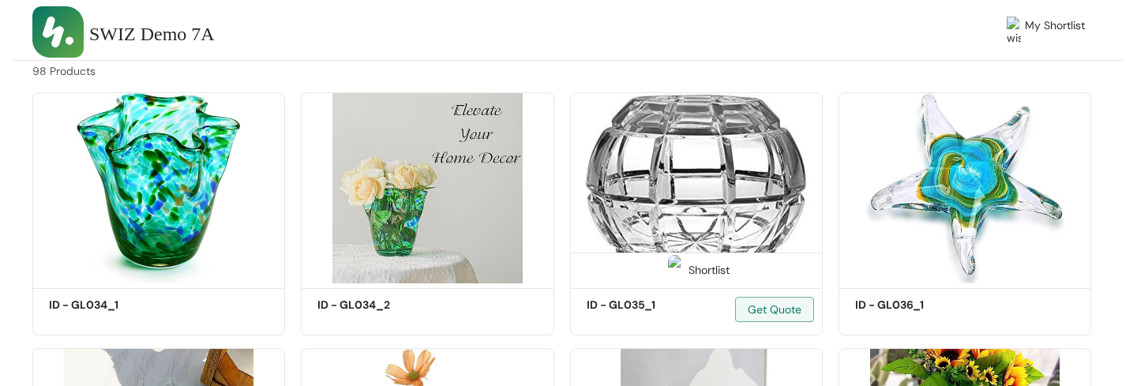
scroll to position [48, 0]
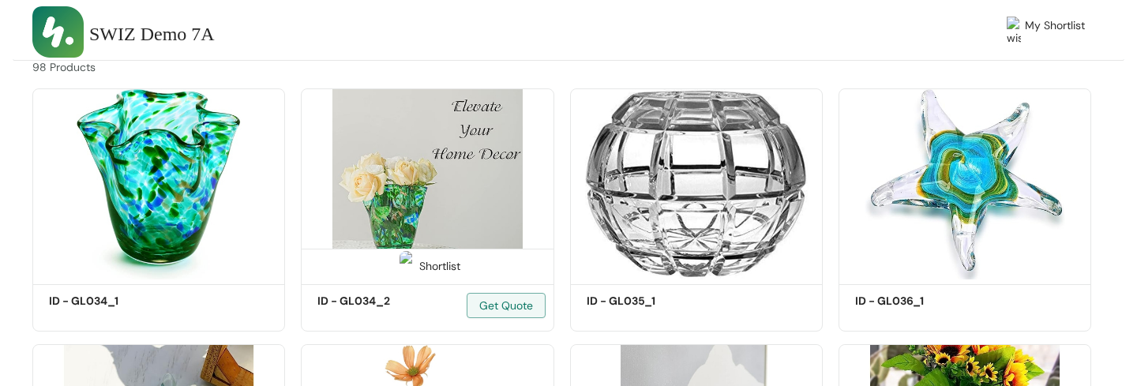
click at [422, 253] on div "Shortlist" at bounding box center [427, 265] width 251 height 32
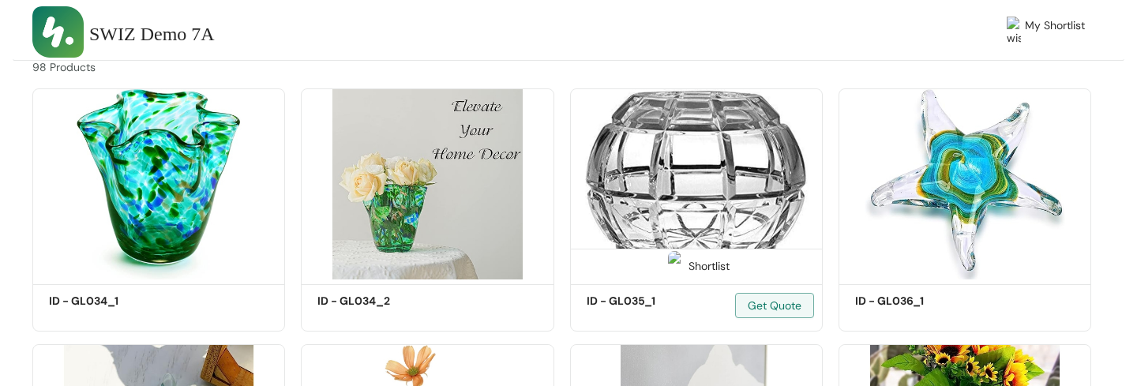
click at [712, 265] on div "Shortlist" at bounding box center [696, 264] width 66 height 15
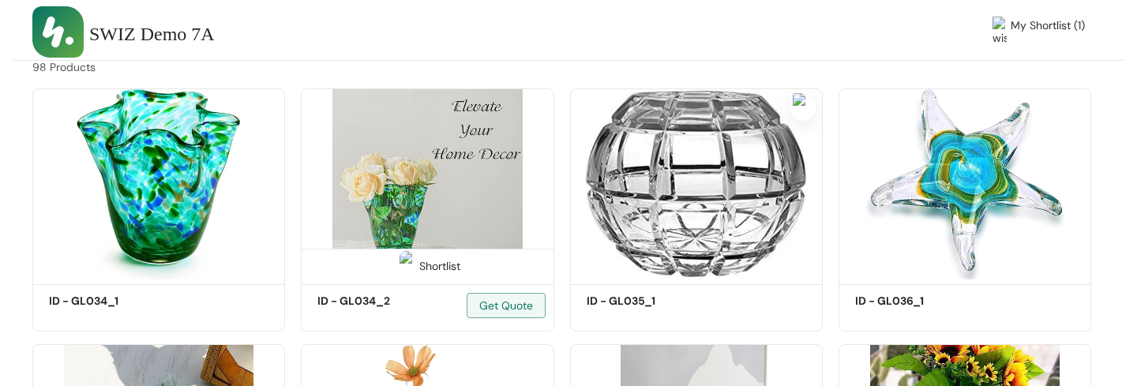
click at [435, 265] on div "Shortlist" at bounding box center [427, 264] width 66 height 15
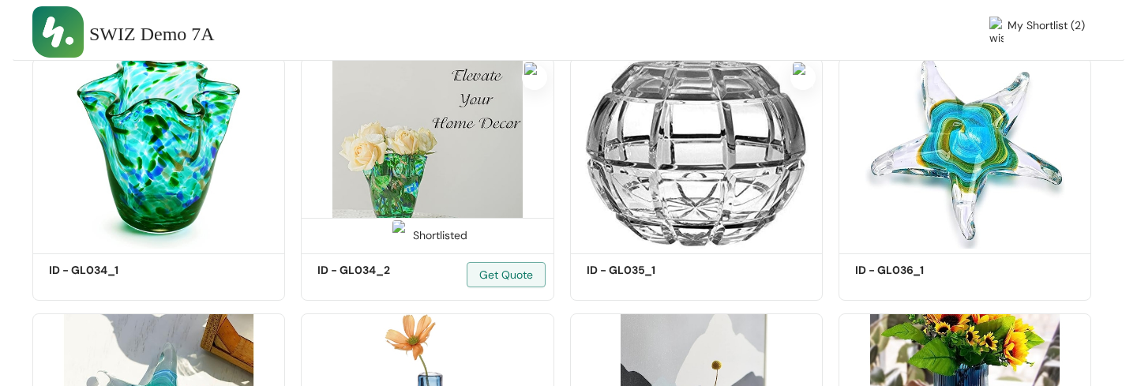
scroll to position [0, 0]
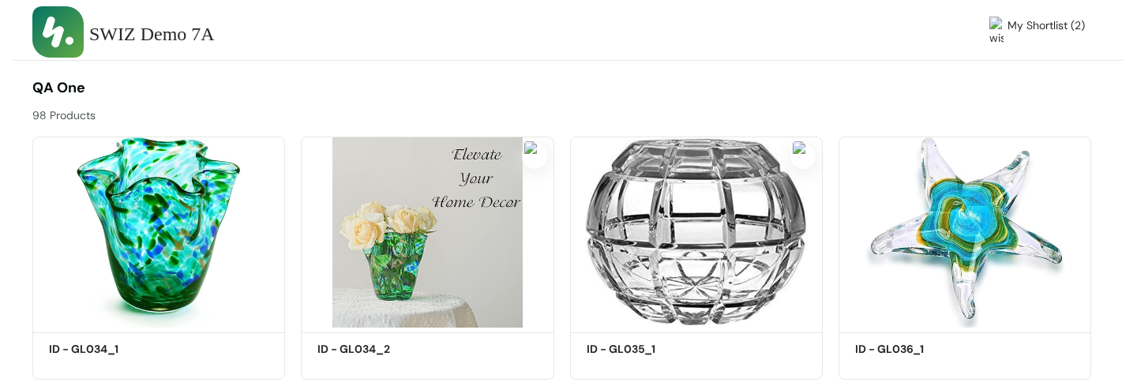
click at [1052, 32] on span "My Shortlist (2)" at bounding box center [1046, 32] width 77 height 30
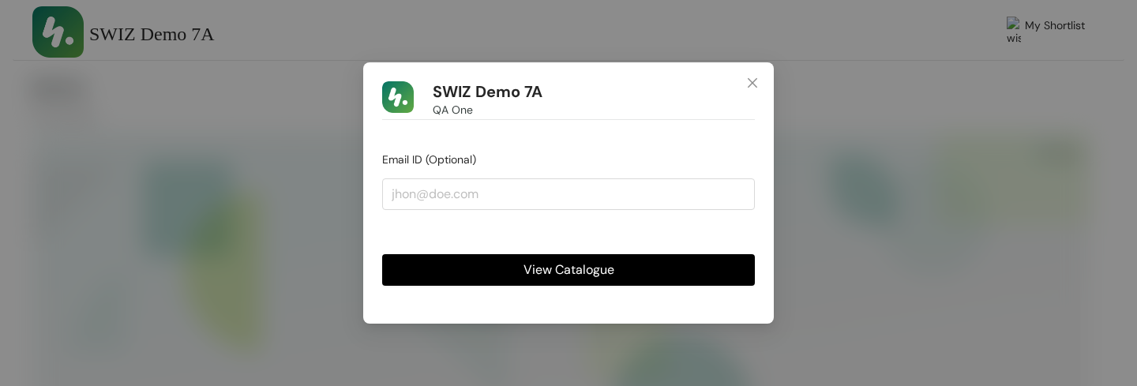
click at [513, 277] on button "View Catalogue" at bounding box center [568, 270] width 373 height 32
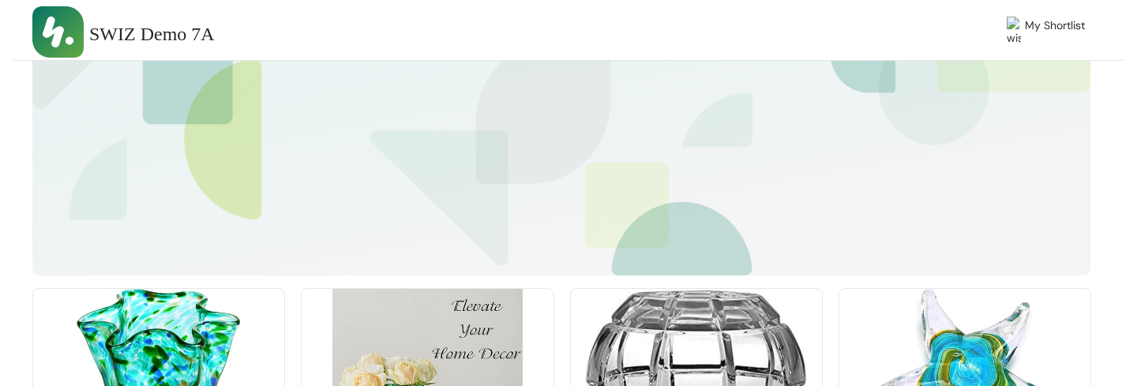
scroll to position [366, 0]
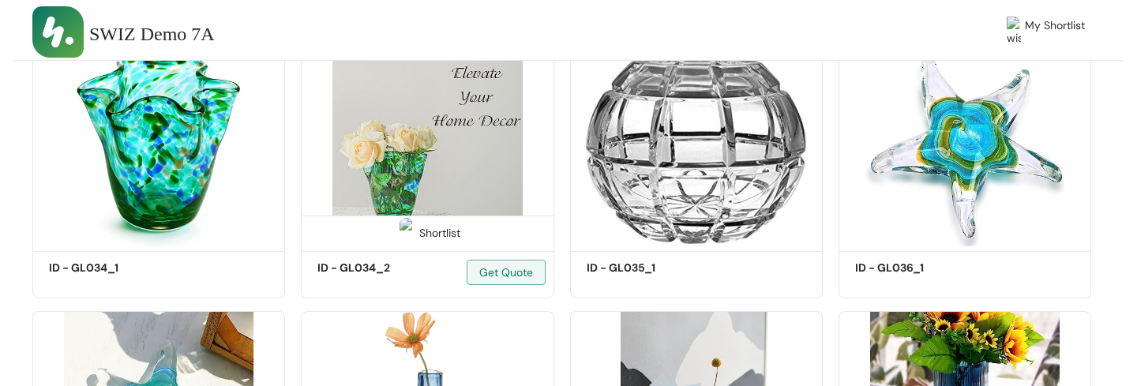
click at [413, 235] on img at bounding box center [407, 233] width 15 height 30
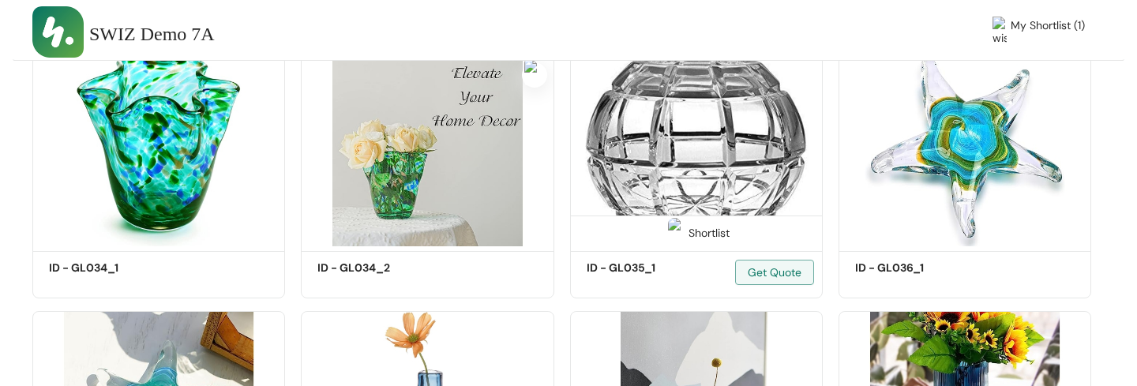
click at [697, 230] on div "Shortlist" at bounding box center [696, 231] width 66 height 15
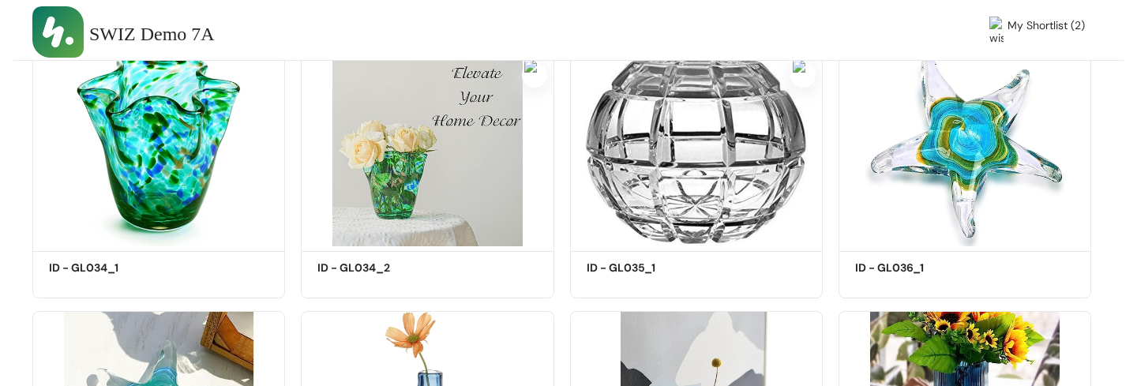
click span "My Shortlist (2)"
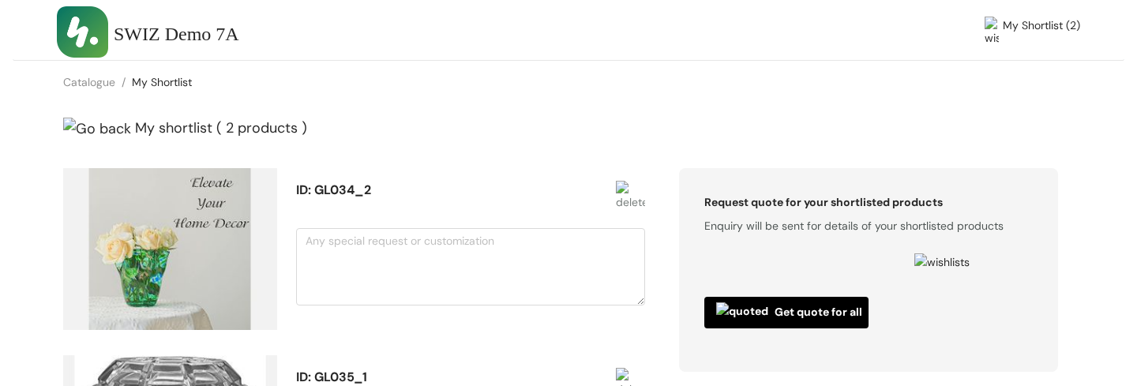
click div "Catalogue / My Shortlist /"
